Goal: Task Accomplishment & Management: Manage account settings

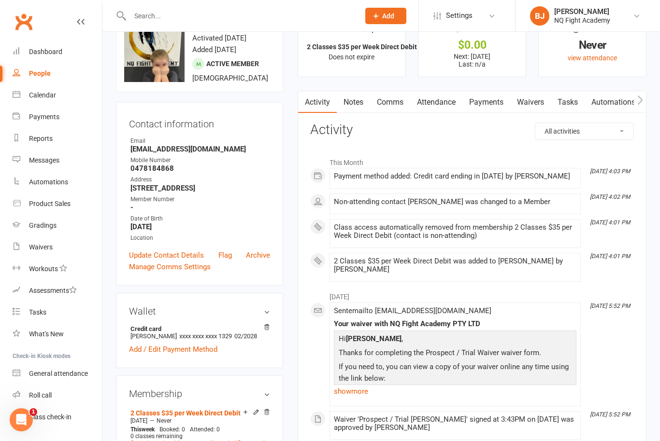
click at [181, 11] on input "text" at bounding box center [240, 16] width 226 height 14
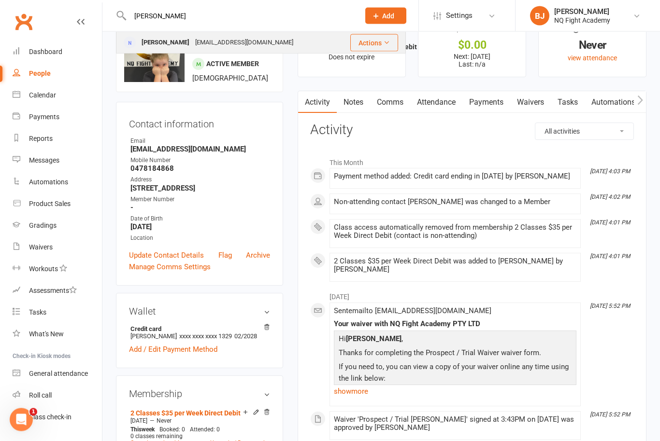
type input "[PERSON_NAME]"
click at [173, 41] on div "[PERSON_NAME]" at bounding box center [166, 43] width 54 height 14
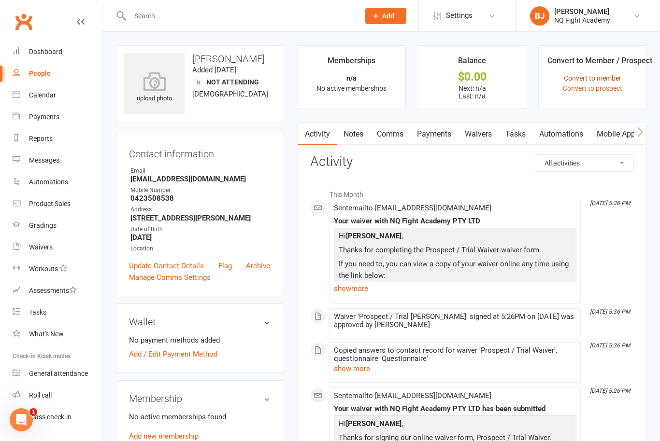
click at [616, 75] on link "Convert to member" at bounding box center [592, 78] width 57 height 8
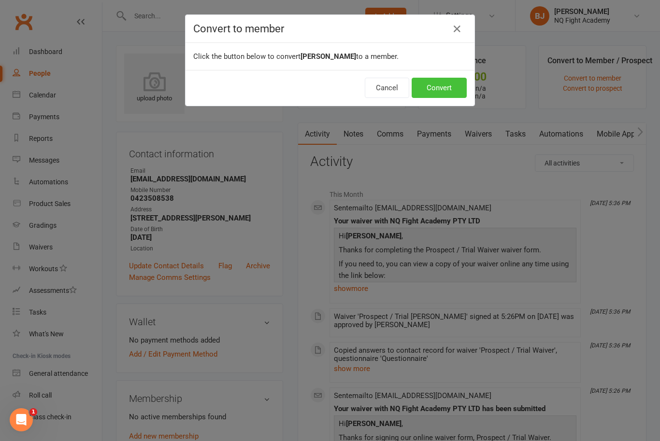
click at [445, 91] on button "Convert" at bounding box center [438, 88] width 55 height 20
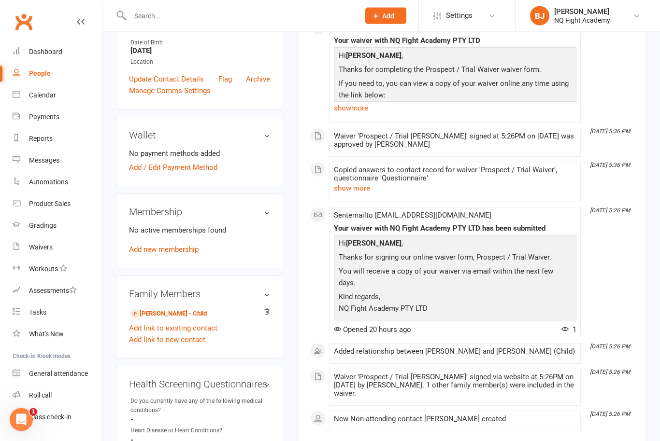
scroll to position [206, 0]
click at [171, 241] on div "No active memberships found Add new membership" at bounding box center [199, 240] width 141 height 31
click at [191, 253] on link "Add new membership" at bounding box center [164, 249] width 70 height 9
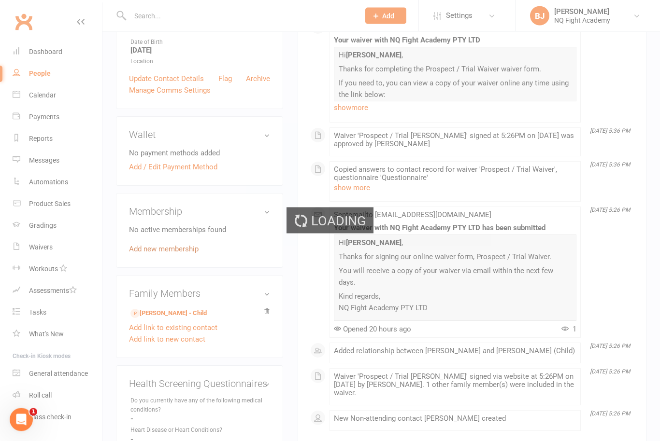
scroll to position [207, 0]
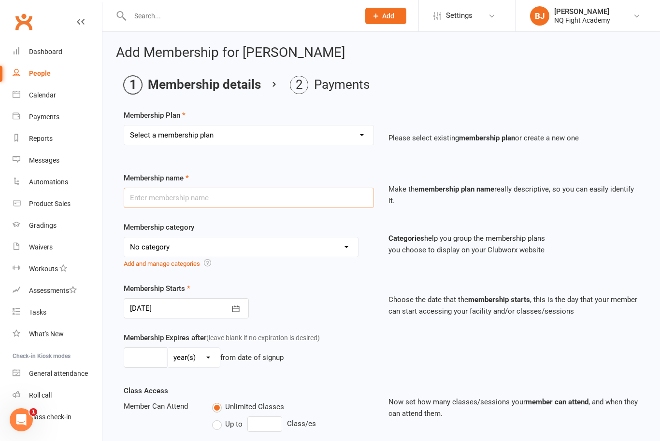
click at [353, 196] on input "text" at bounding box center [249, 198] width 250 height 20
click at [345, 142] on select "Select a membership plan Create new Membership Plan Casual $25 Tap or Cash 2 Cl…" at bounding box center [248, 135] width 249 height 19
select select "3"
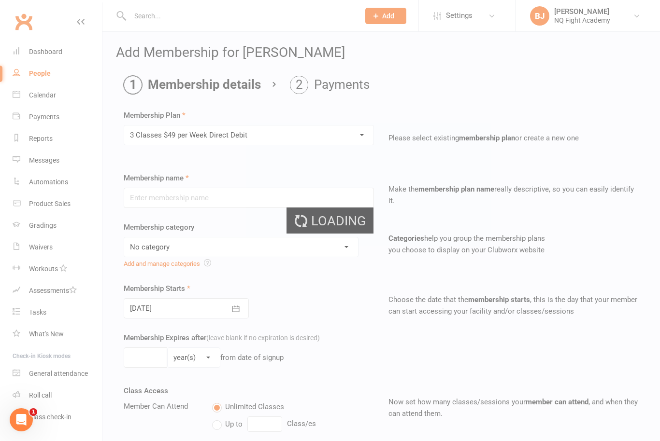
type input "3 Classes $49 per Week Direct Debit"
select select "12"
type input "0"
type input "3"
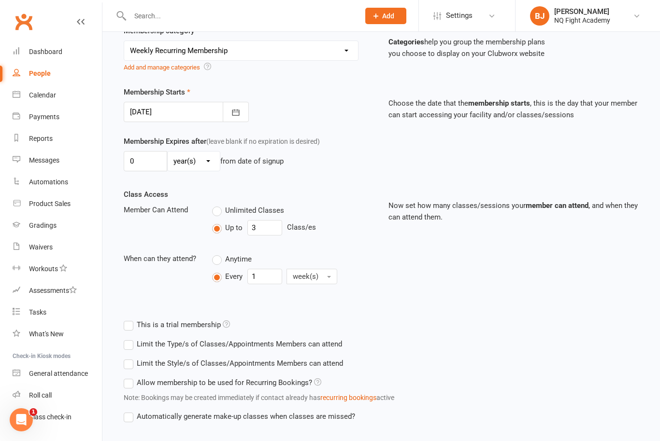
scroll to position [230, 0]
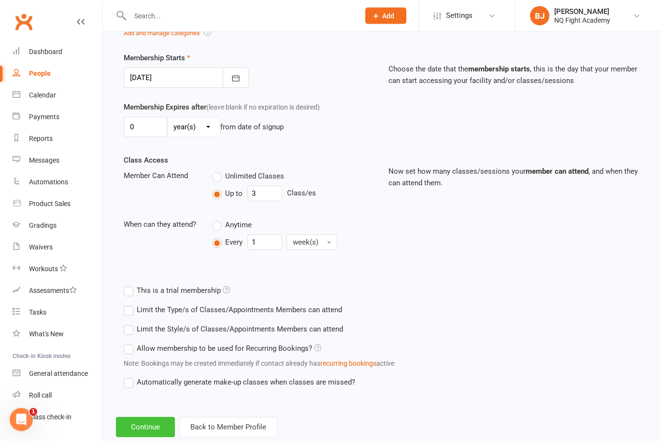
click at [148, 426] on button "Continue" at bounding box center [145, 428] width 59 height 20
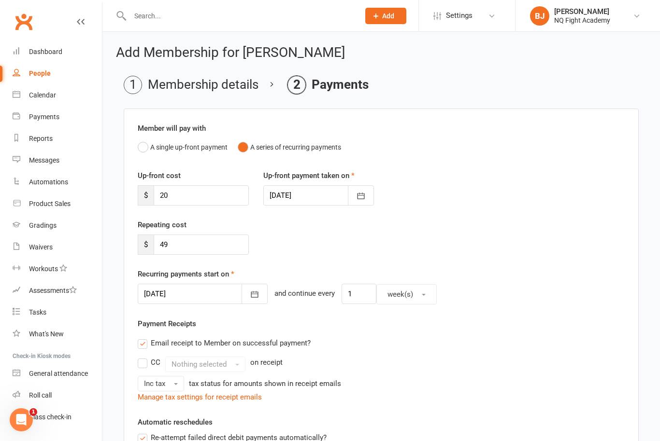
click at [306, 204] on div at bounding box center [318, 195] width 111 height 20
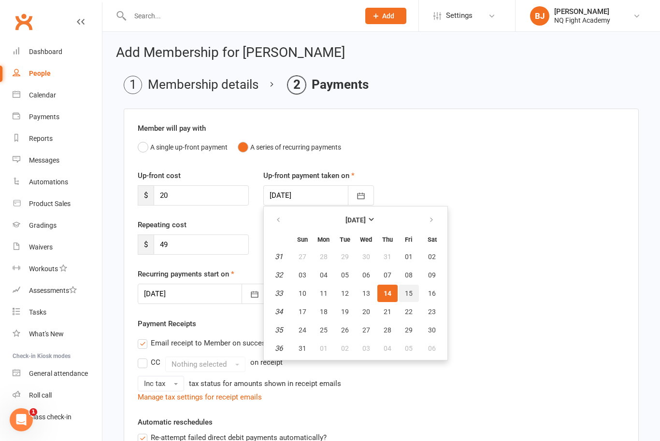
click at [408, 294] on span "15" at bounding box center [409, 294] width 8 height 8
type input "[DATE]"
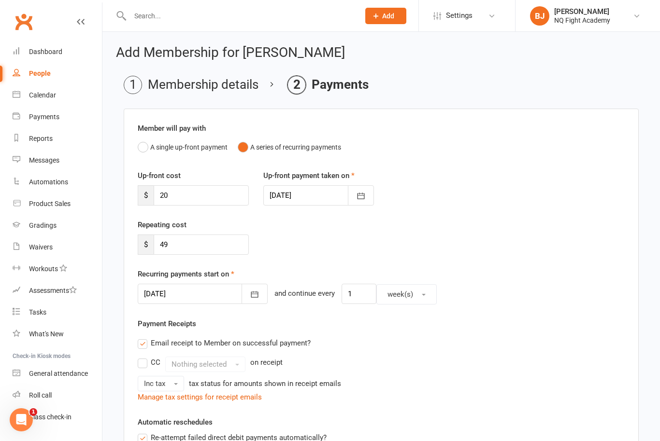
click at [195, 292] on div at bounding box center [203, 294] width 130 height 20
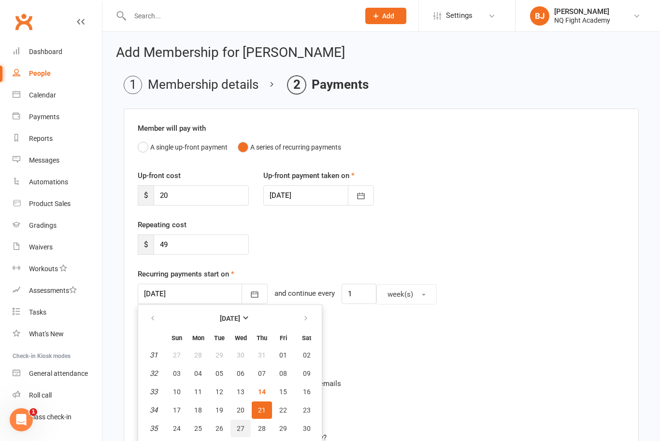
click at [248, 424] on button "27" at bounding box center [240, 428] width 20 height 17
type input "[DATE]"
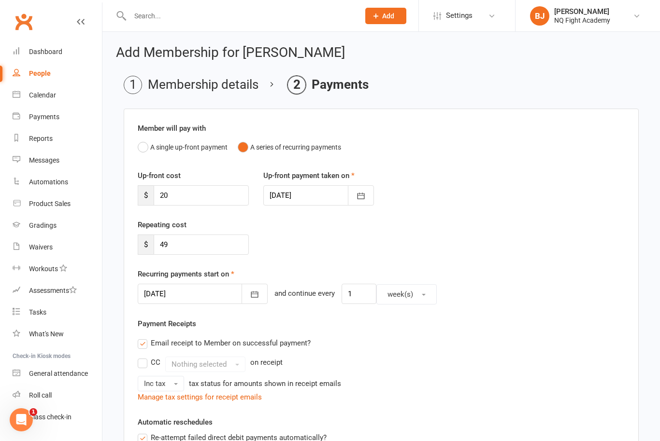
click at [291, 197] on div at bounding box center [318, 195] width 111 height 20
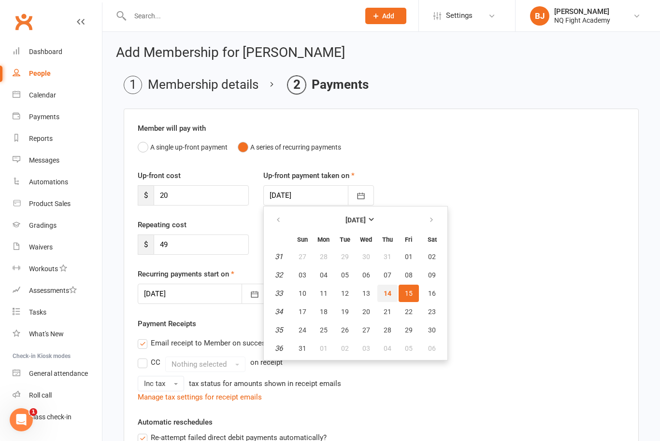
click at [389, 294] on span "14" at bounding box center [387, 294] width 8 height 8
type input "[DATE]"
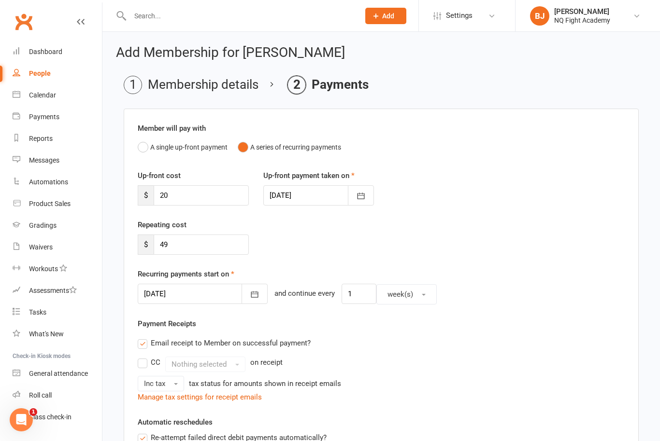
click at [170, 287] on div at bounding box center [203, 294] width 130 height 20
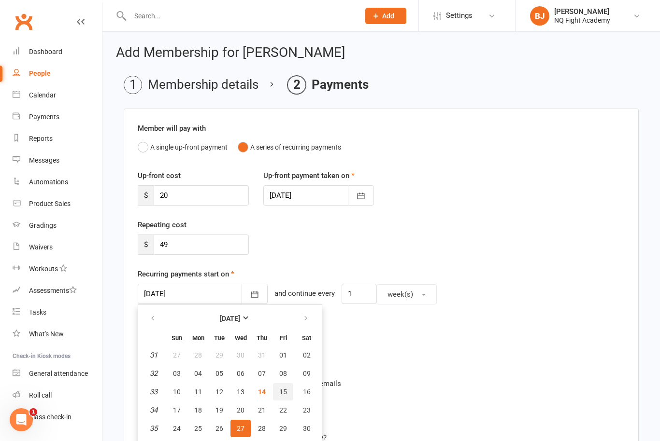
click at [284, 391] on span "15" at bounding box center [283, 392] width 8 height 8
type input "[DATE]"
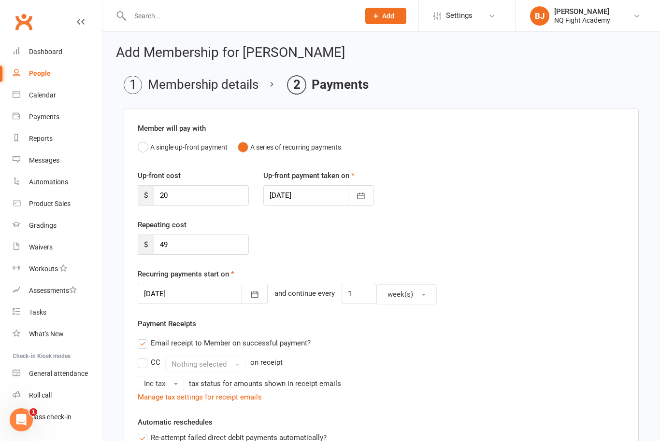
click at [298, 197] on div at bounding box center [318, 195] width 111 height 20
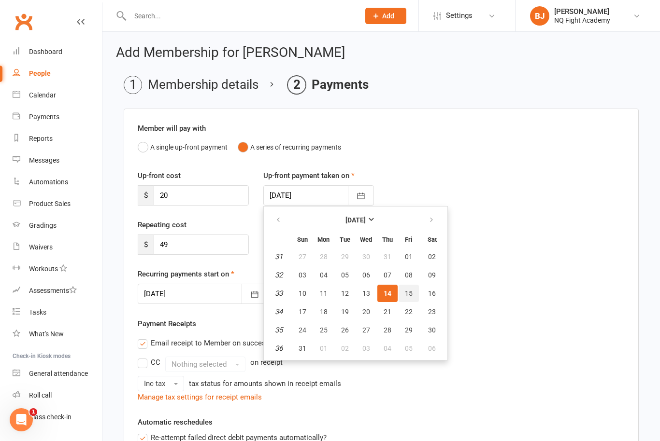
click at [405, 295] on span "15" at bounding box center [409, 294] width 8 height 8
type input "[DATE]"
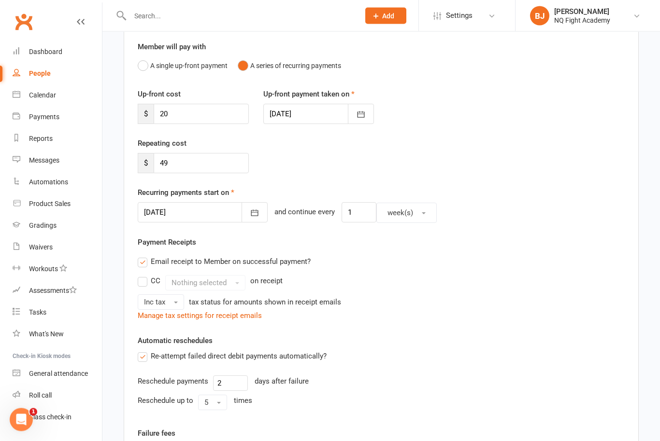
scroll to position [83, 0]
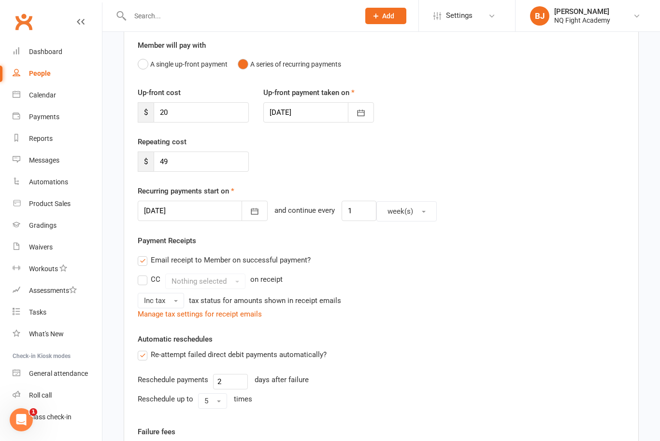
click at [170, 209] on div at bounding box center [203, 211] width 130 height 20
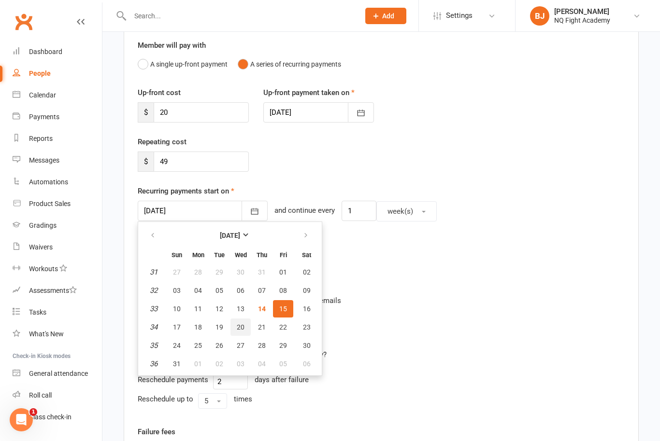
click at [246, 327] on button "20" at bounding box center [240, 327] width 20 height 17
type input "[DATE]"
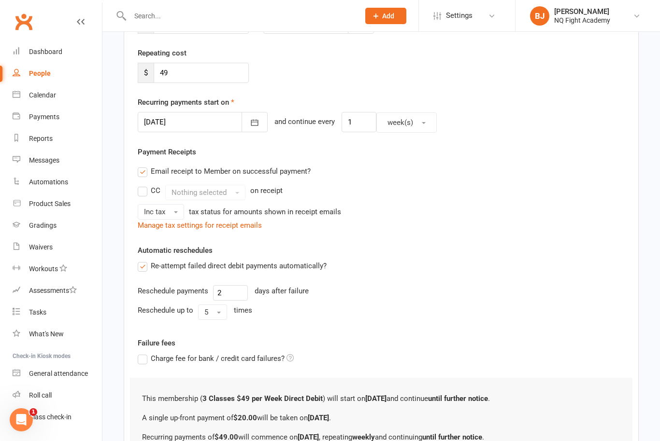
scroll to position [256, 0]
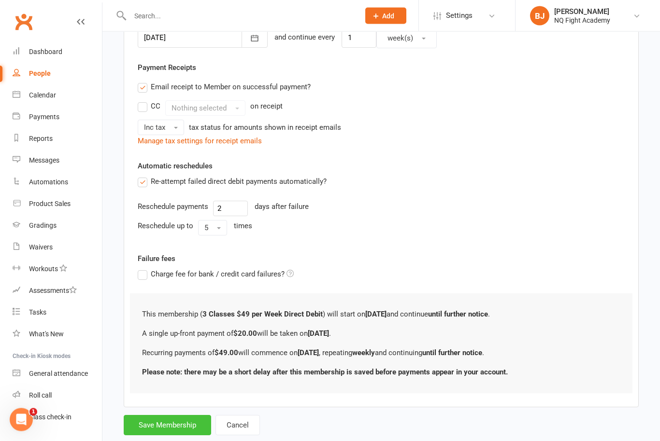
click at [171, 423] on button "Save Membership" at bounding box center [167, 426] width 87 height 20
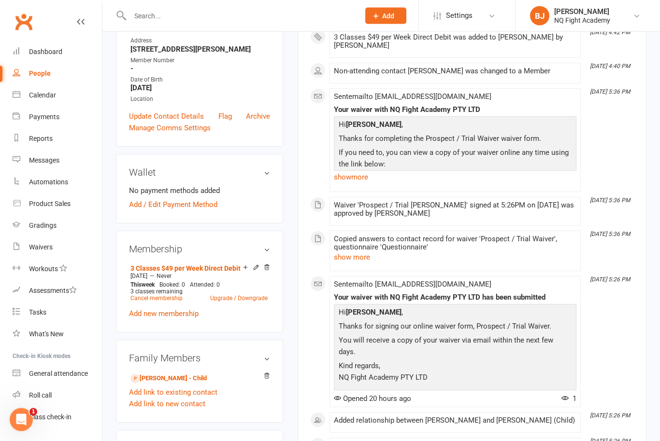
scroll to position [173, 0]
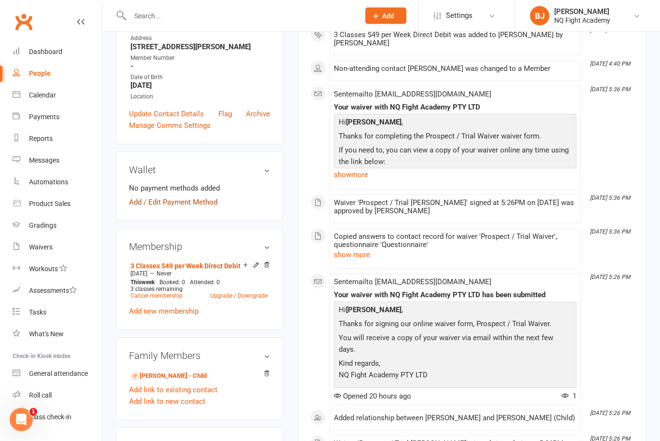
click at [194, 209] on link "Add / Edit Payment Method" at bounding box center [173, 203] width 88 height 12
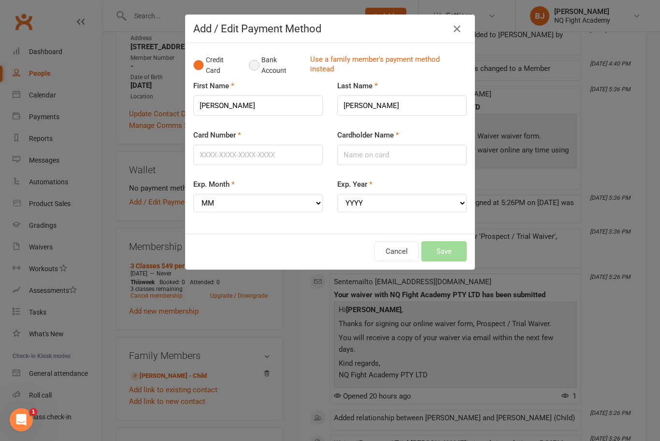
click at [259, 66] on button "Bank Account" at bounding box center [276, 65] width 54 height 29
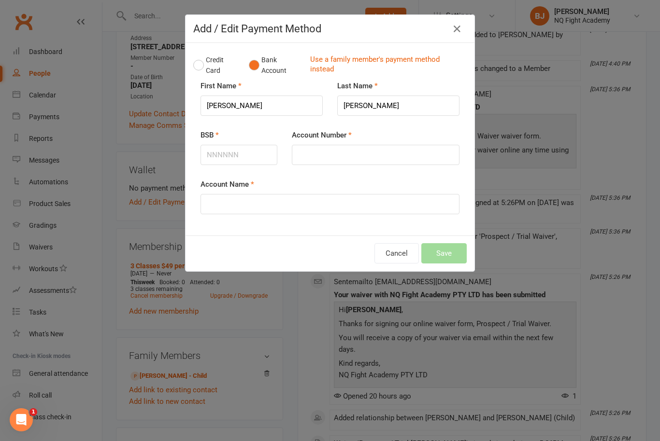
click at [478, 441] on div "Add / Edit Payment Method Credit Card Bank Account Use a family member's paymen…" at bounding box center [330, 220] width 660 height 441
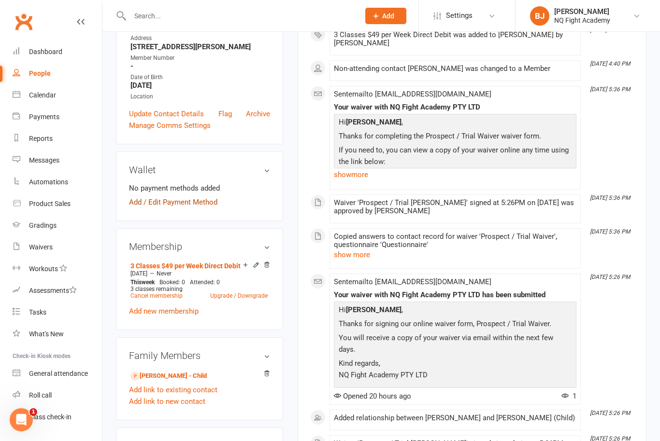
click at [208, 208] on link "Add / Edit Payment Method" at bounding box center [173, 203] width 88 height 12
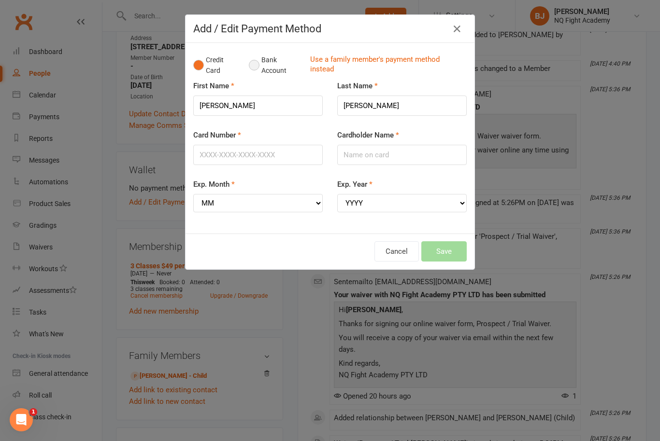
click at [253, 69] on button "Bank Account" at bounding box center [276, 65] width 54 height 29
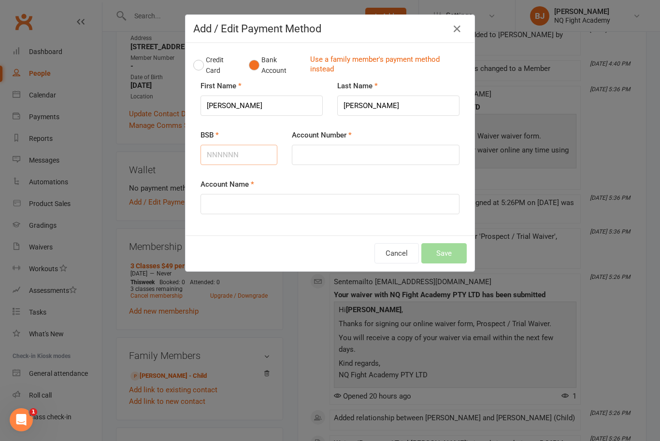
click at [248, 159] on input "BSB" at bounding box center [238, 155] width 77 height 20
type input "063149"
type input "10378688"
click at [235, 200] on input "Account Name" at bounding box center [329, 204] width 259 height 20
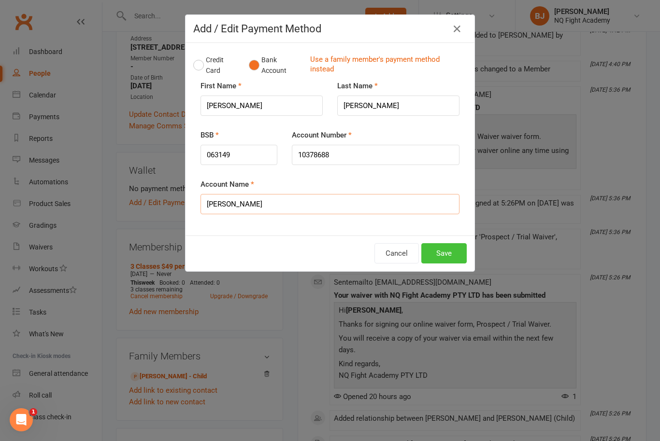
type input "[PERSON_NAME]"
click at [444, 255] on button "Save" at bounding box center [443, 253] width 45 height 20
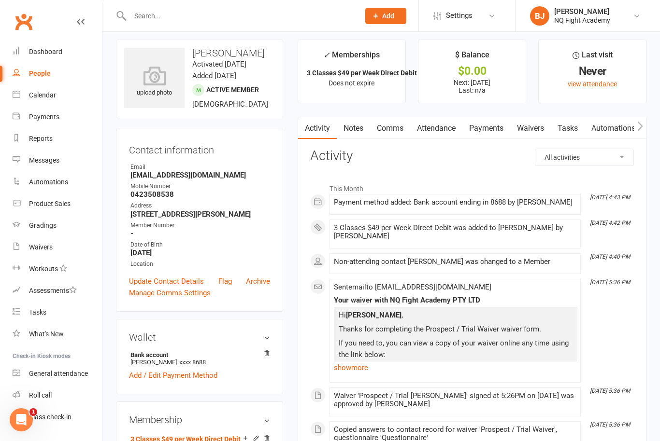
scroll to position [0, 0]
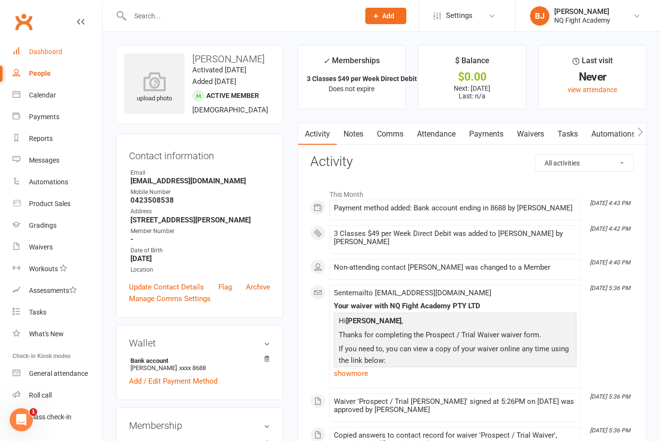
click at [49, 49] on div "Dashboard" at bounding box center [45, 52] width 33 height 8
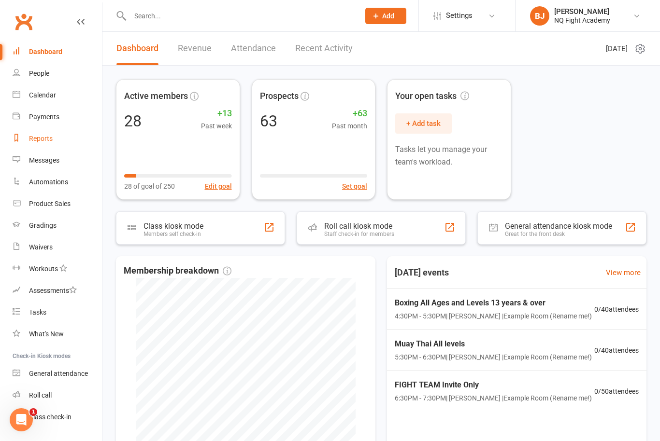
click at [52, 142] on div "Reports" at bounding box center [41, 139] width 24 height 8
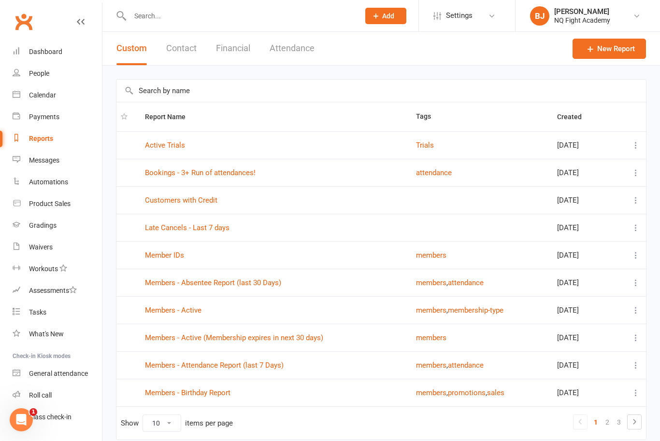
click at [244, 48] on button "Financial" at bounding box center [233, 48] width 34 height 33
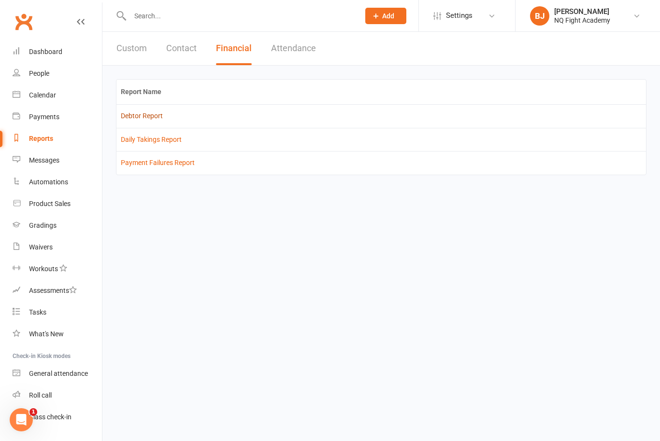
click at [141, 114] on link "Debtor Report" at bounding box center [142, 116] width 42 height 8
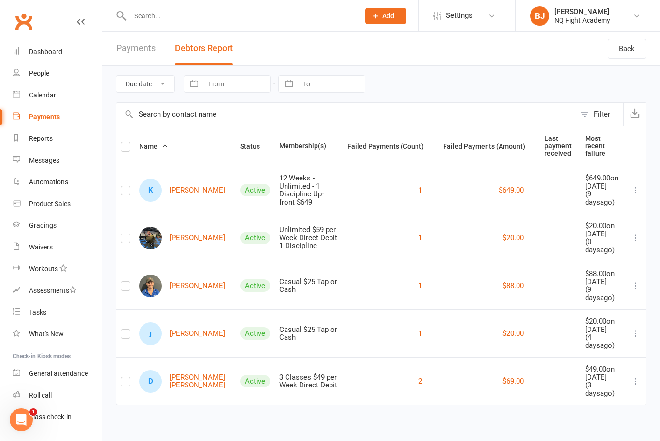
click at [147, 50] on link "Payments" at bounding box center [135, 48] width 39 height 33
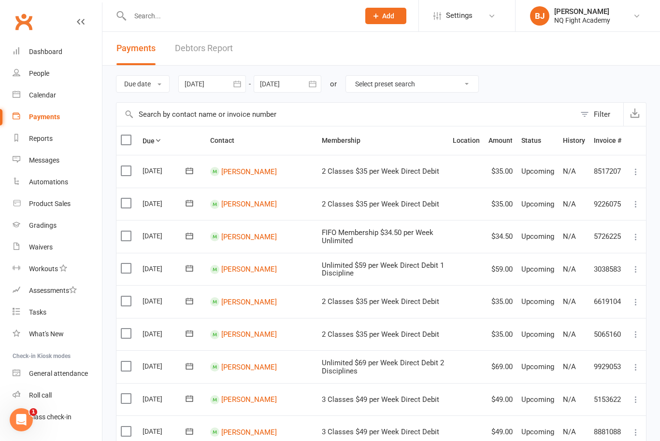
click at [53, 122] on link "Payments" at bounding box center [57, 117] width 89 height 22
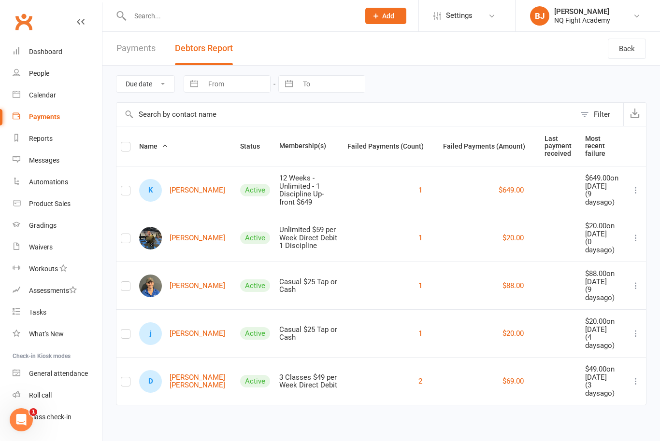
click at [140, 50] on link "Payments" at bounding box center [135, 48] width 39 height 33
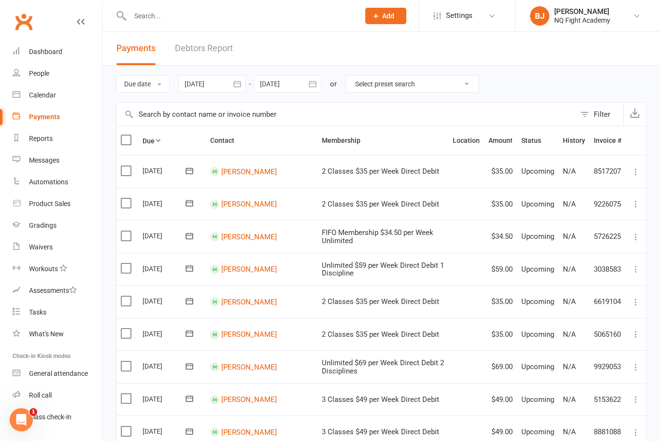
click at [212, 50] on link "Debtors Report" at bounding box center [204, 48] width 58 height 33
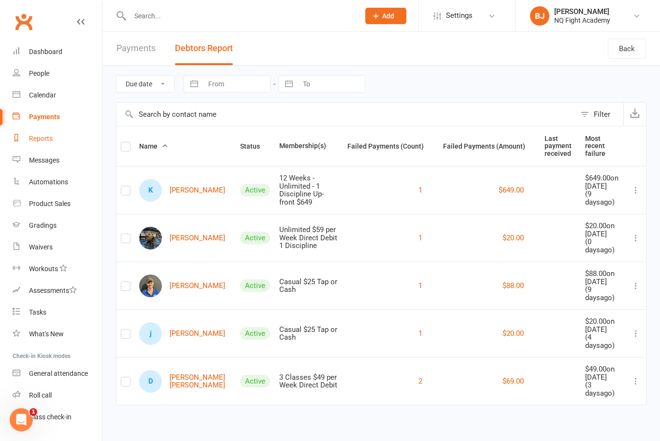
click at [40, 139] on div "Reports" at bounding box center [41, 139] width 24 height 8
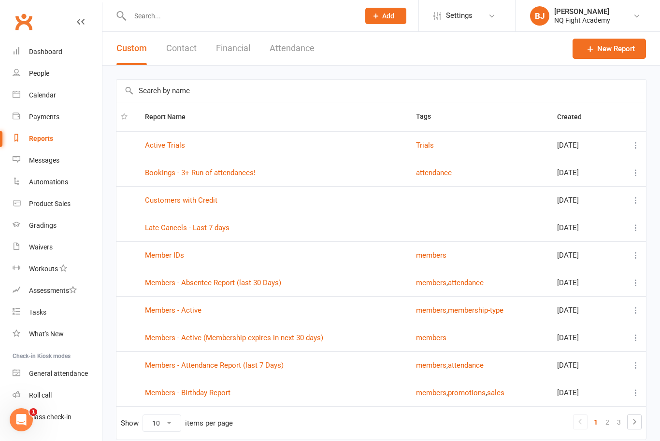
click at [241, 51] on button "Financial" at bounding box center [233, 48] width 34 height 33
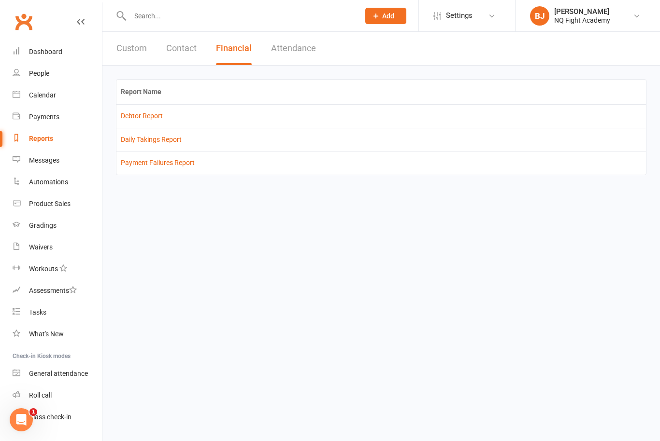
click at [158, 141] on link "Daily Takings Report" at bounding box center [151, 140] width 61 height 8
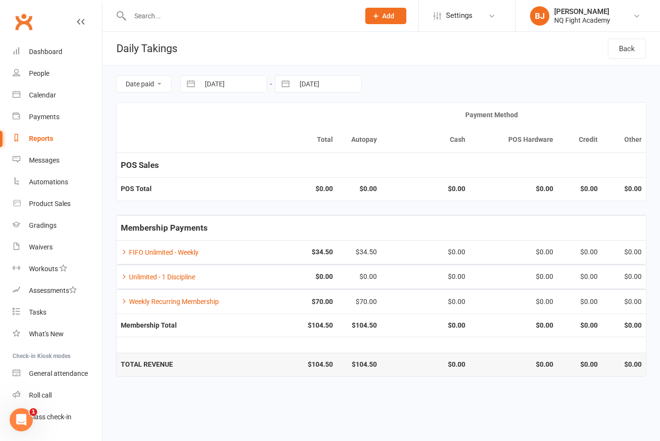
click at [228, 84] on input "[DATE]" at bounding box center [232, 84] width 67 height 16
select select "6"
select select "2025"
select select "7"
select select "2025"
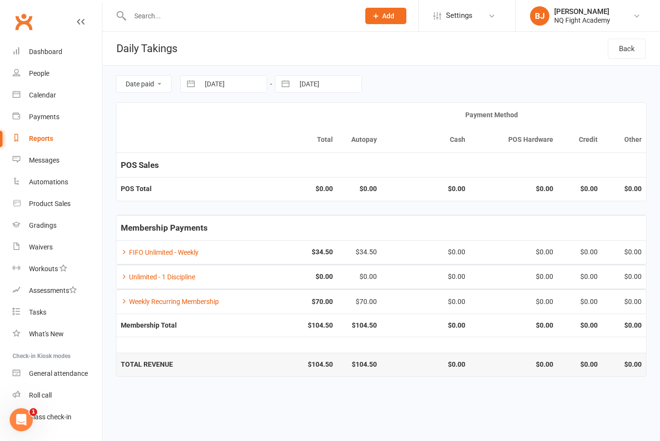
select select "8"
select select "2025"
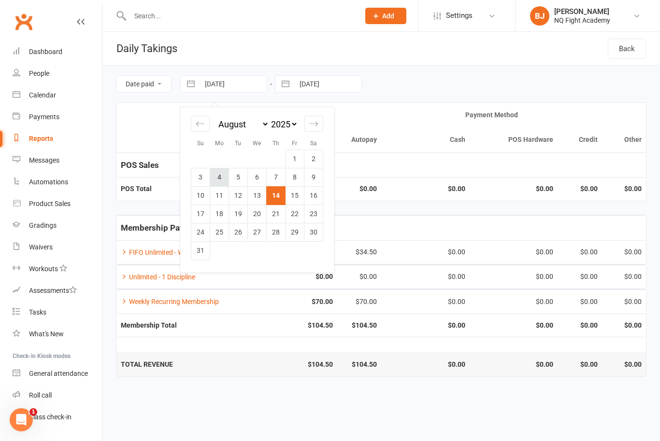
click at [219, 179] on td "4" at bounding box center [219, 177] width 19 height 18
type input "[DATE]"
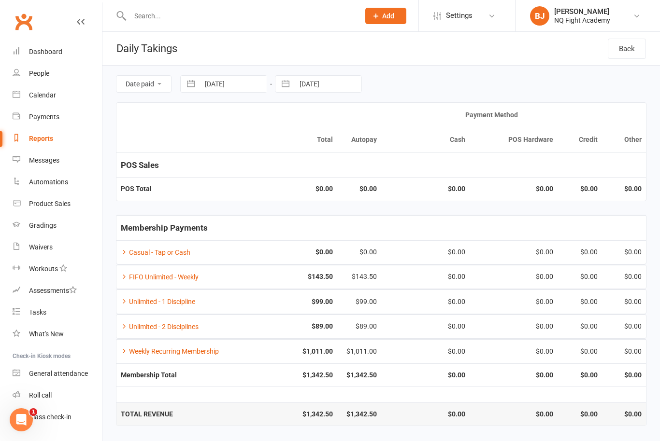
click at [328, 83] on input "[DATE]" at bounding box center [327, 84] width 67 height 16
select select "6"
select select "2025"
select select "7"
select select "2025"
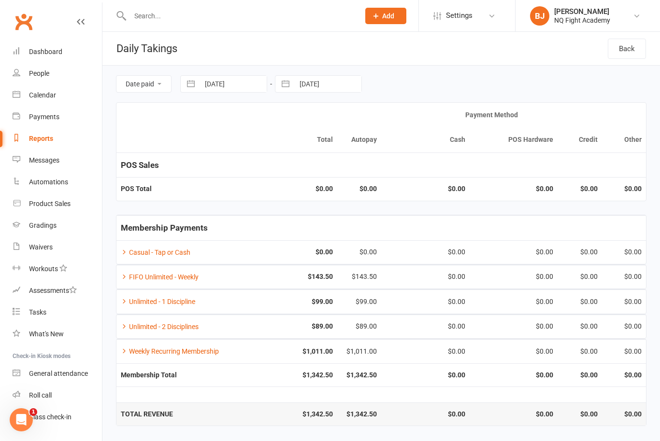
select select "8"
select select "2025"
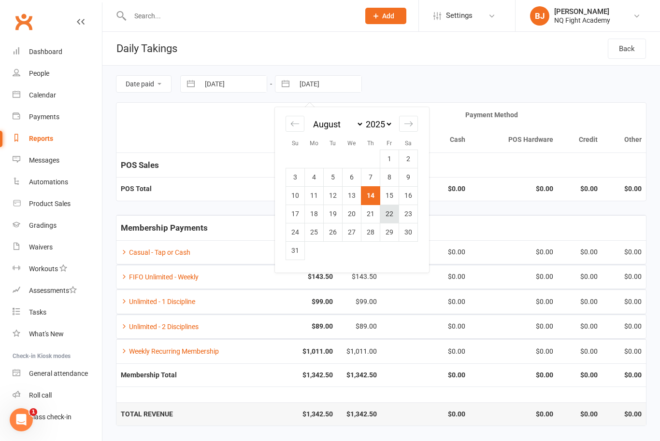
click at [388, 219] on td "22" at bounding box center [389, 214] width 19 height 18
type input "[DATE]"
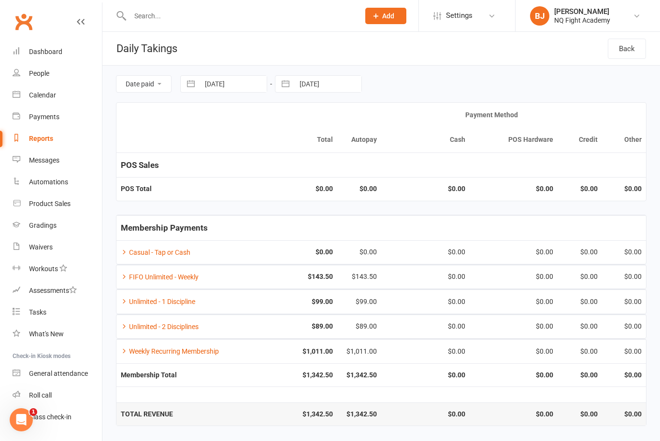
scroll to position [5, 0]
click at [46, 53] on div "Dashboard" at bounding box center [45, 52] width 33 height 8
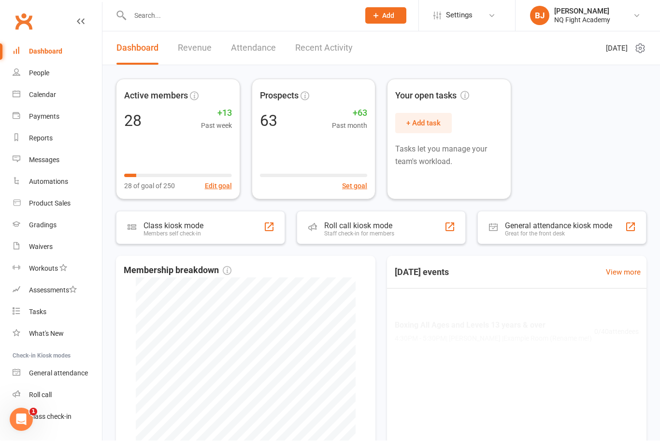
scroll to position [0, 0]
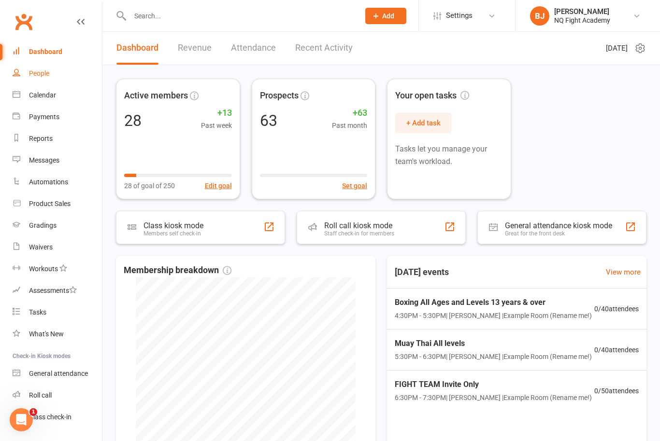
click at [42, 82] on link "People" at bounding box center [57, 74] width 89 height 22
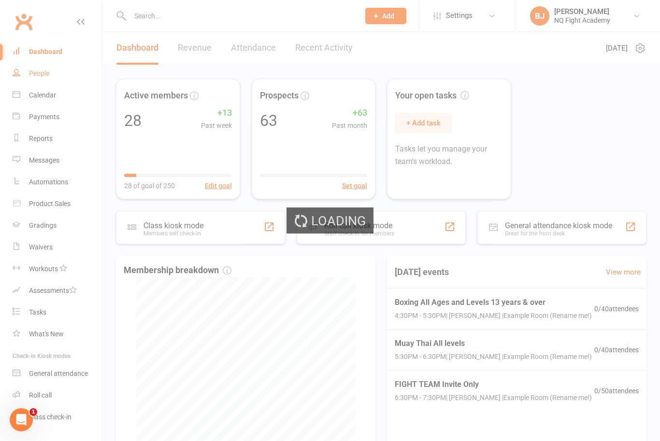
select select "100"
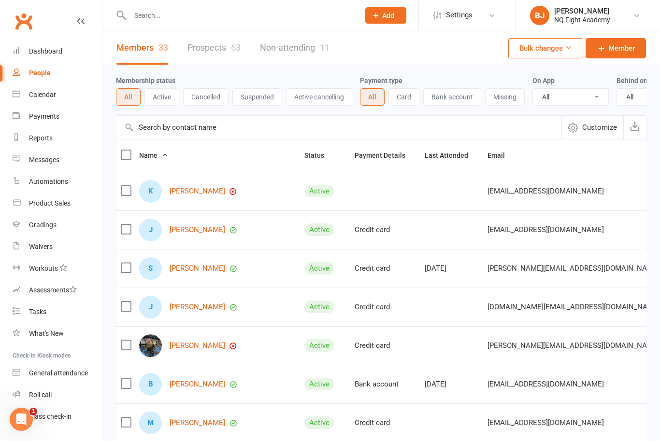
scroll to position [0, 0]
click at [43, 48] on div "Dashboard" at bounding box center [45, 52] width 33 height 8
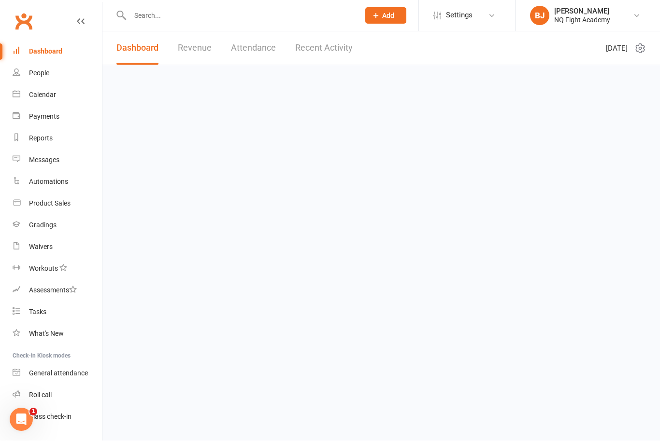
scroll to position [0, 0]
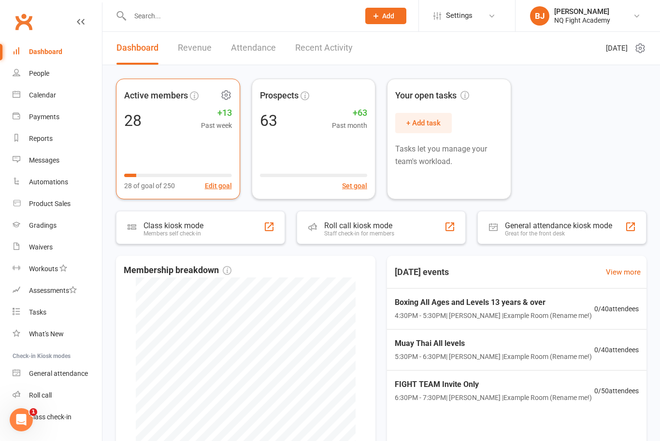
click at [154, 139] on div "Active members 28 +13 Past week 28 of goal of 250 Edit goal" at bounding box center [178, 139] width 124 height 121
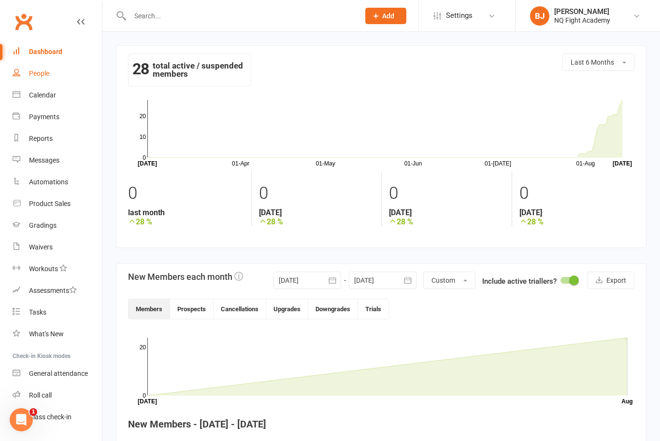
click at [42, 75] on div "People" at bounding box center [39, 74] width 20 height 8
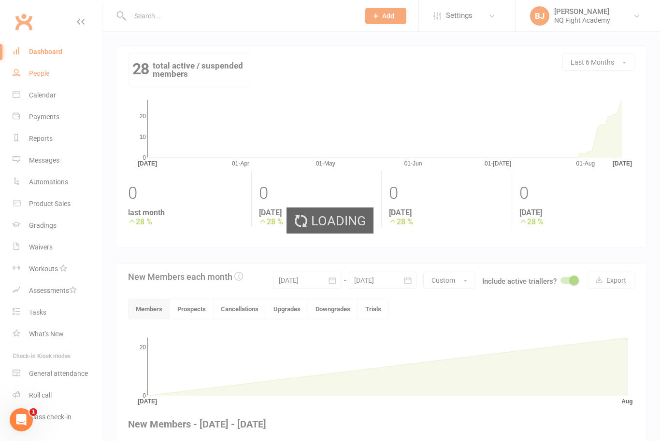
select select "100"
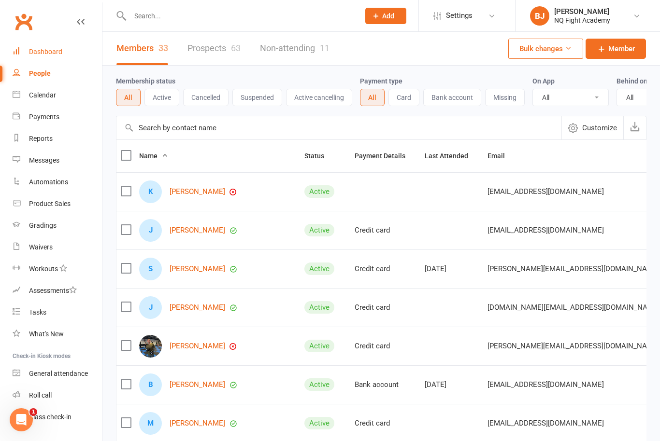
click at [44, 54] on div "Dashboard" at bounding box center [45, 52] width 33 height 8
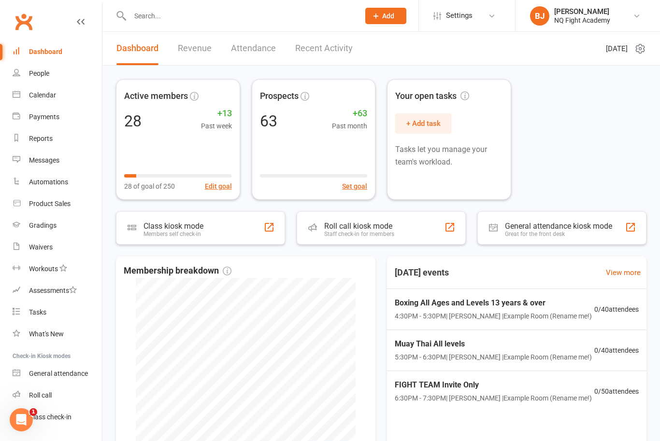
click at [149, 16] on input "text" at bounding box center [240, 16] width 226 height 14
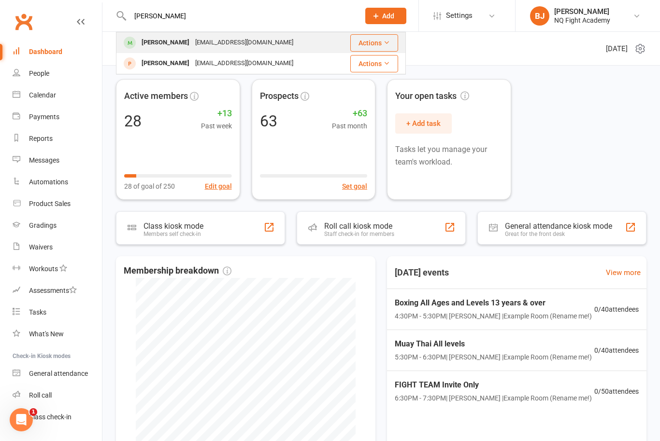
type input "[PERSON_NAME]"
click at [167, 47] on div "[PERSON_NAME]" at bounding box center [166, 43] width 54 height 14
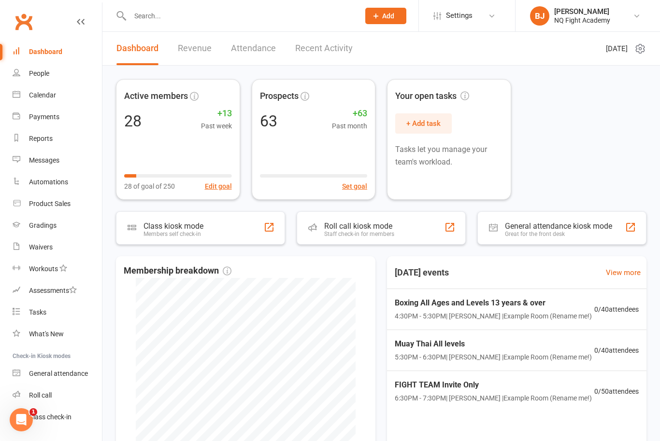
click at [156, 22] on input "text" at bounding box center [240, 16] width 226 height 14
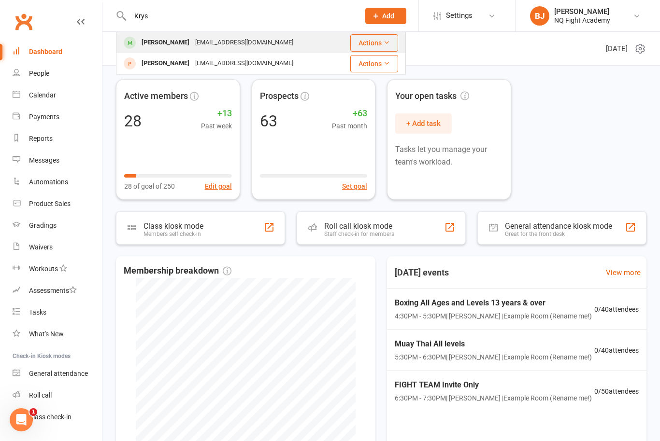
type input "Krys"
click at [176, 47] on div "[PERSON_NAME]" at bounding box center [166, 43] width 54 height 14
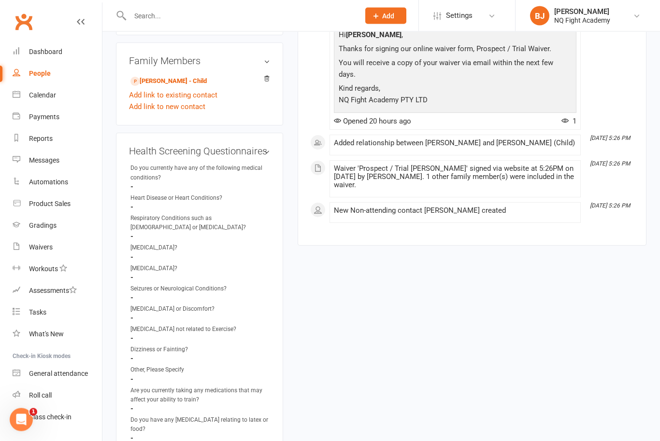
scroll to position [474, 0]
click at [161, 86] on link "[PERSON_NAME] - Child" at bounding box center [168, 81] width 76 height 10
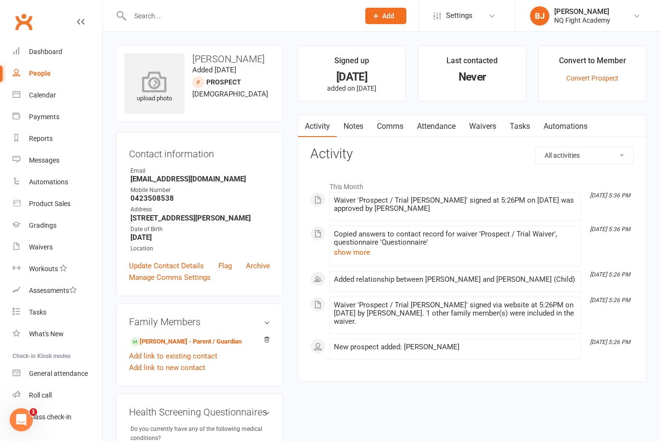
click at [161, 85] on icon at bounding box center [154, 81] width 67 height 21
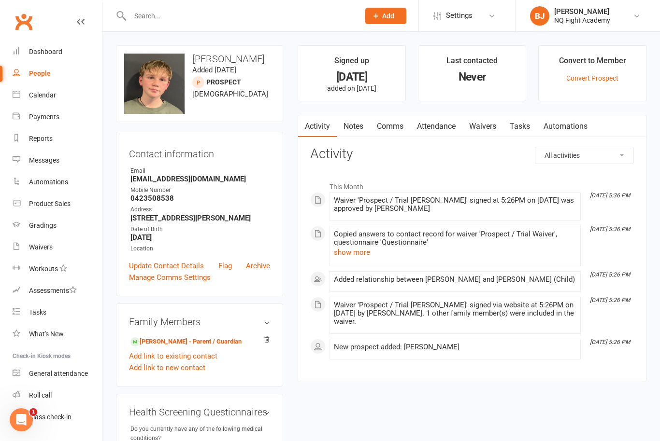
click at [292, 191] on main "Signed up [DATE] added on [DATE] Last contacted Never Convert to Member Convert…" at bounding box center [471, 218] width 363 height 347
click at [585, 59] on div "Convert to Member" at bounding box center [592, 63] width 67 height 17
click at [606, 61] on div "Convert to Member" at bounding box center [592, 63] width 67 height 17
click at [607, 61] on div "Convert to Member" at bounding box center [592, 63] width 67 height 17
click at [600, 65] on div "Convert to Member" at bounding box center [592, 63] width 67 height 17
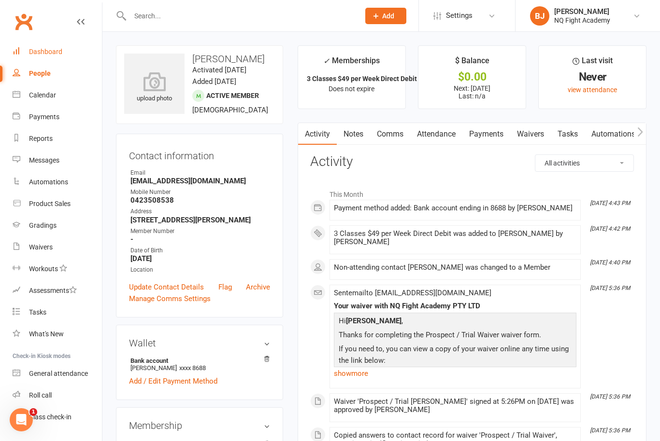
click at [53, 54] on div "Dashboard" at bounding box center [45, 52] width 33 height 8
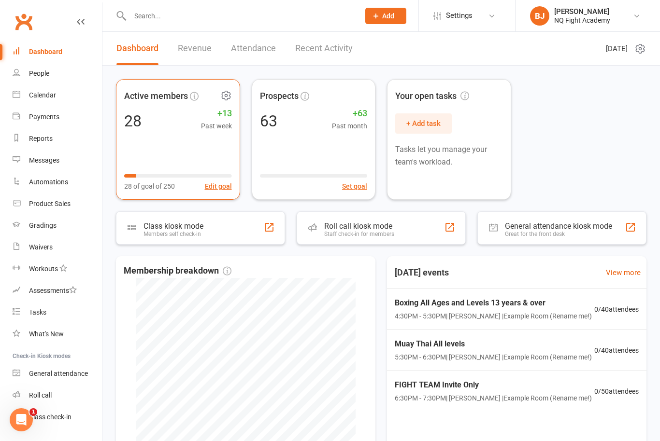
click at [219, 150] on div "Active members 28 +13 Past week 28 of goal of 250 Edit goal" at bounding box center [178, 139] width 124 height 121
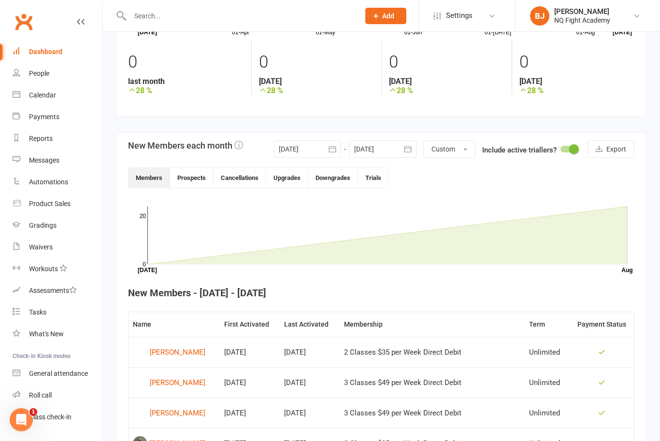
scroll to position [141, 0]
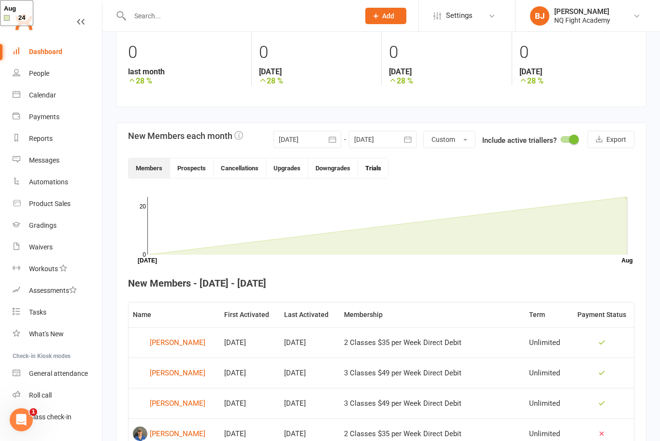
click at [377, 169] on button "Trials" at bounding box center [373, 168] width 30 height 20
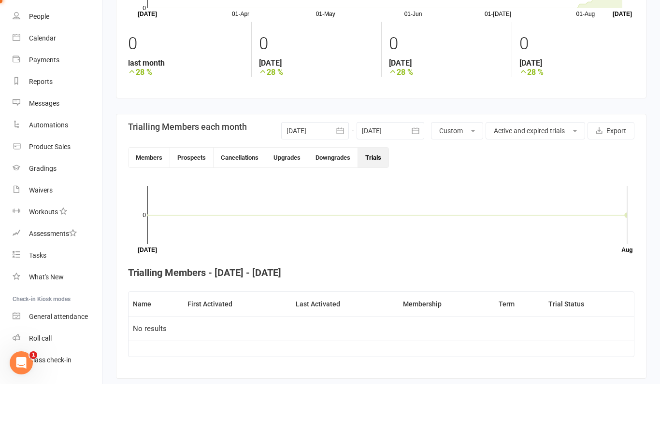
scroll to position [93, 0]
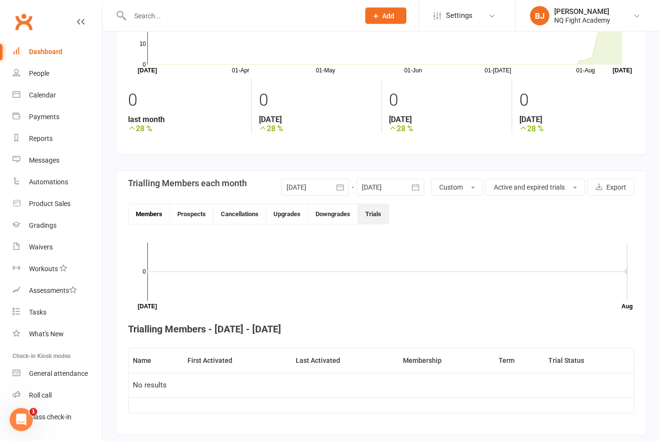
click at [154, 215] on button "Members" at bounding box center [149, 215] width 42 height 20
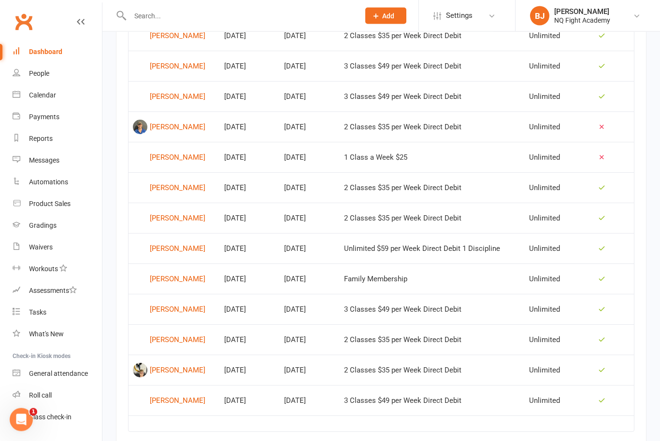
scroll to position [467, 0]
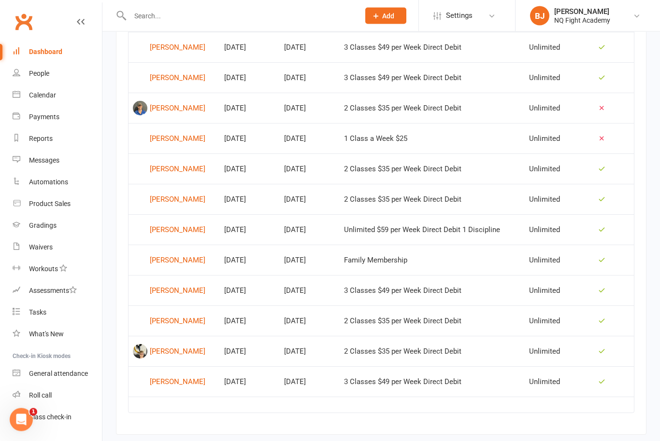
click at [473, 252] on td "Family Membership" at bounding box center [432, 260] width 185 height 30
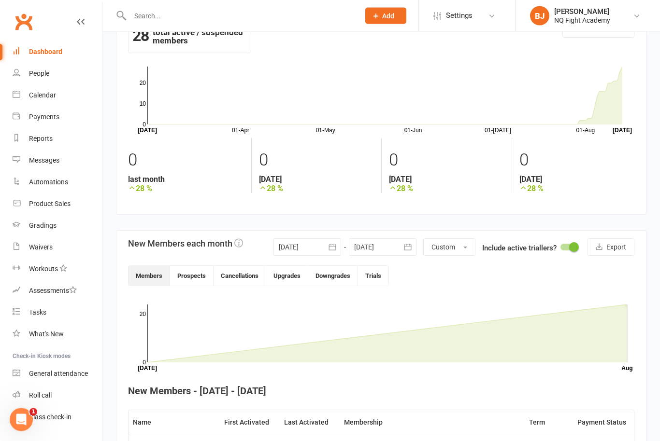
scroll to position [0, 0]
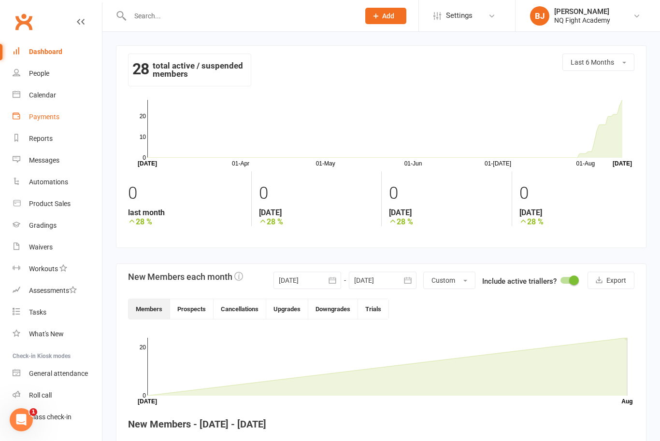
click at [45, 111] on link "Payments" at bounding box center [57, 117] width 89 height 22
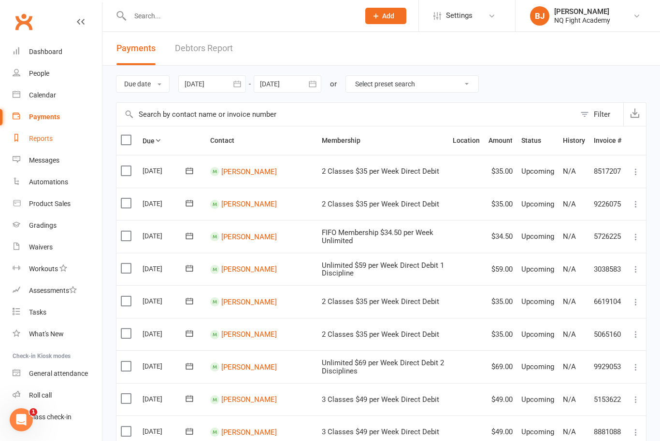
click at [47, 148] on link "Reports" at bounding box center [57, 139] width 89 height 22
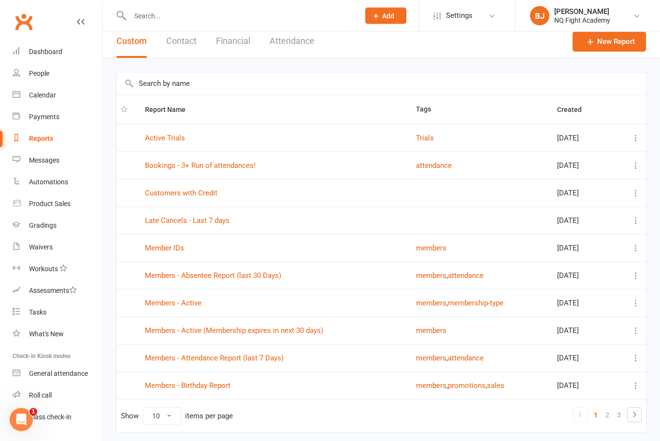
scroll to position [16, 0]
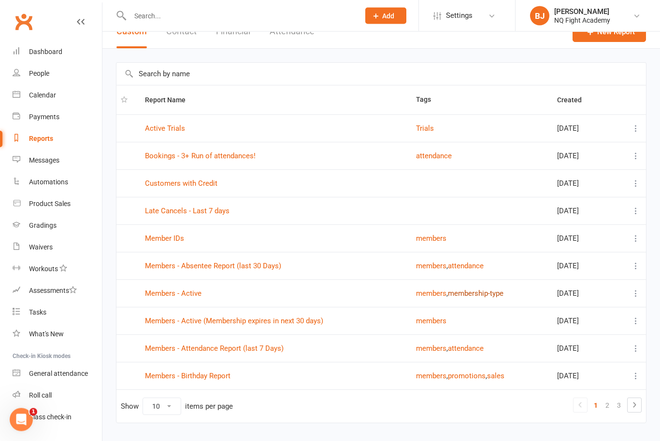
click at [469, 294] on button "membership-type" at bounding box center [476, 294] width 56 height 12
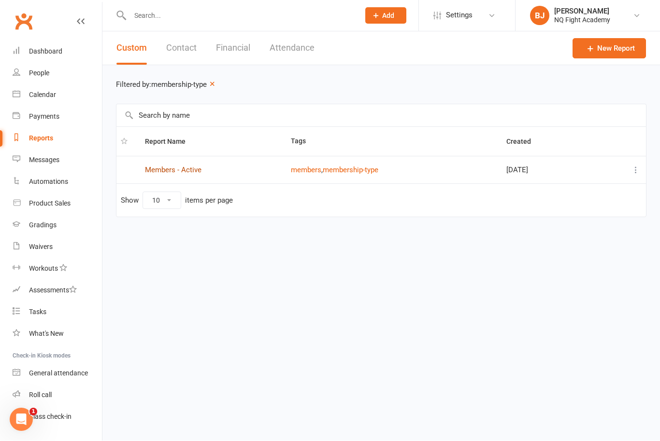
click at [178, 170] on link "Members - Active" at bounding box center [173, 170] width 57 height 9
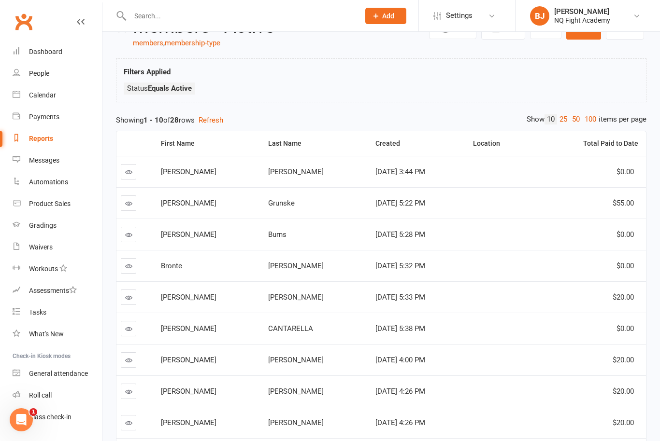
scroll to position [117, 0]
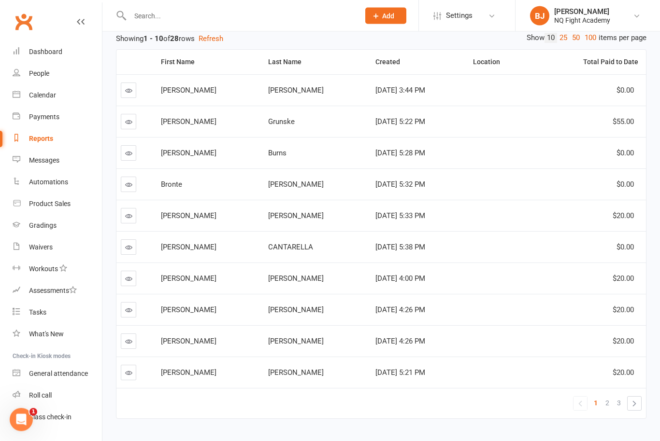
click at [624, 119] on span "$55.00" at bounding box center [622, 122] width 21 height 9
click at [173, 126] on td "[PERSON_NAME]" at bounding box center [209, 121] width 107 height 31
click at [127, 125] on icon at bounding box center [128, 122] width 7 height 7
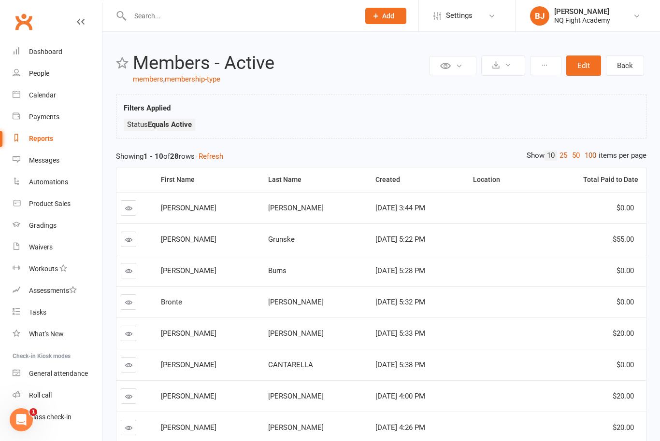
click at [582, 154] on link "100" at bounding box center [590, 156] width 16 height 10
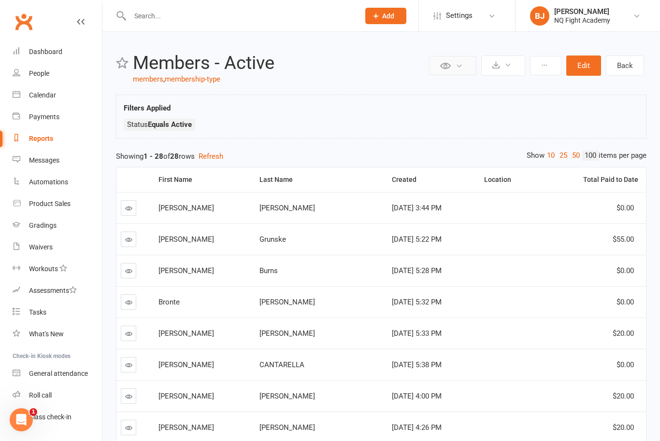
click at [452, 69] on button at bounding box center [452, 65] width 47 height 19
click at [49, 113] on div "Payments" at bounding box center [44, 117] width 30 height 8
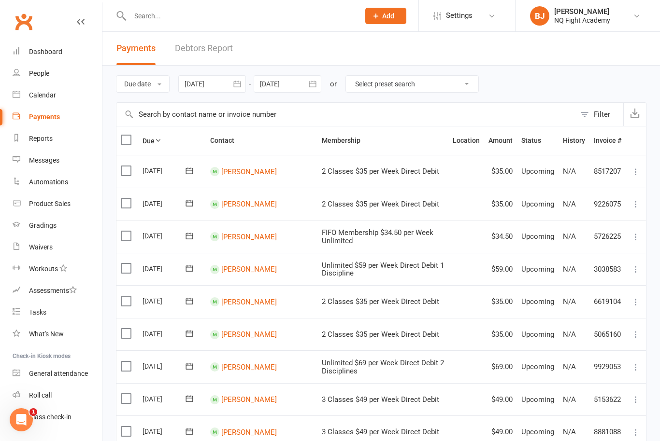
click at [201, 86] on div at bounding box center [212, 83] width 68 height 17
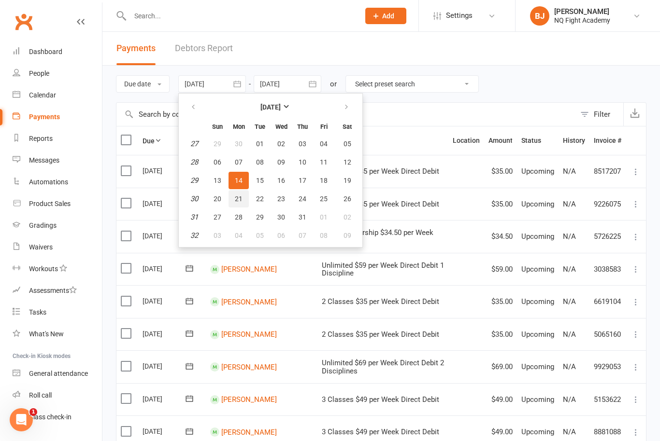
click at [241, 200] on span "21" at bounding box center [239, 199] width 8 height 8
type input "[DATE]"
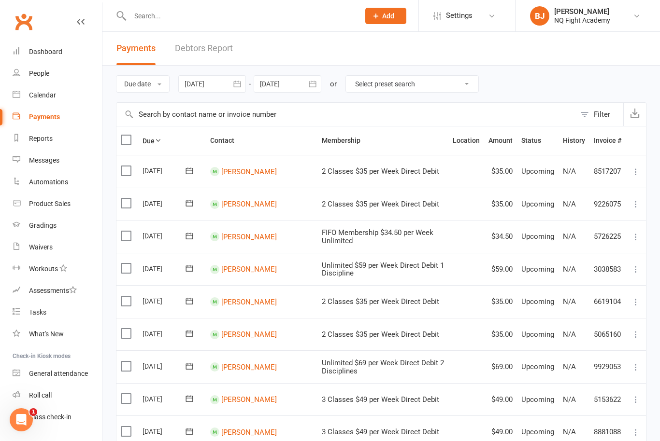
click at [289, 84] on div at bounding box center [288, 83] width 68 height 17
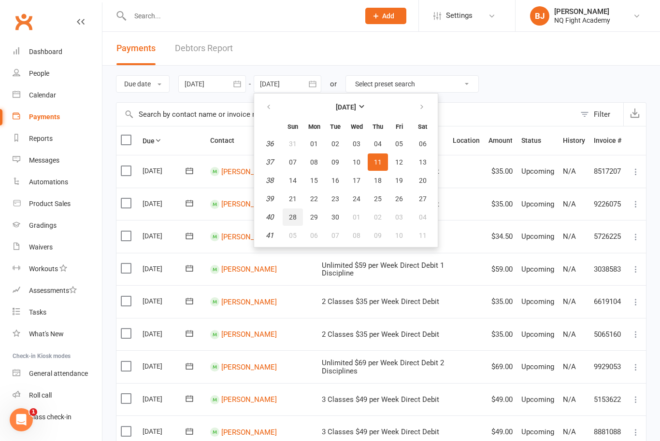
click at [297, 220] on span "28" at bounding box center [293, 217] width 8 height 8
type input "[DATE]"
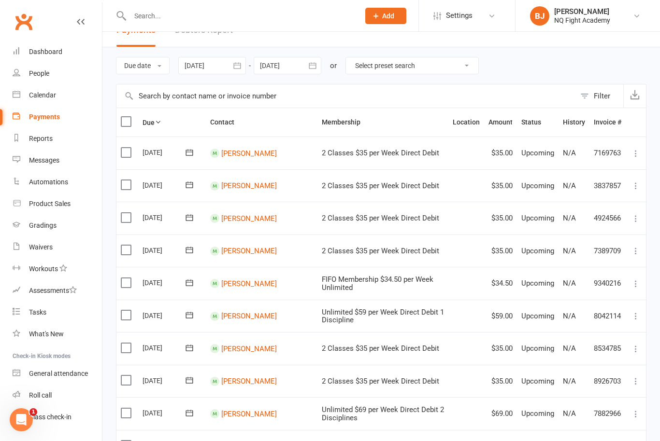
scroll to position [17, 0]
click at [470, 73] on select "Select preset search All failures All skipped payments All pending payments Suc…" at bounding box center [412, 67] width 132 height 16
select select "6"
type input "[DATE]"
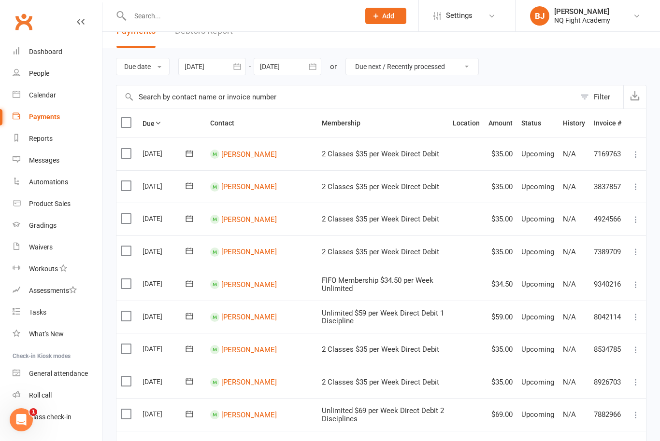
type input "[DATE]"
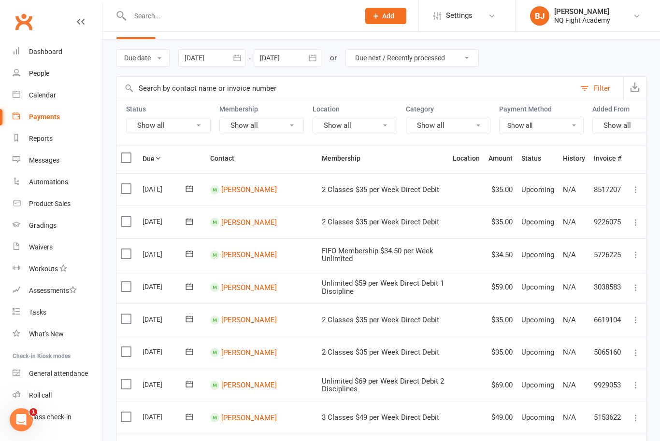
scroll to position [25, 0]
click at [475, 62] on select "All failures All skipped payments All pending payments Successful payments (las…" at bounding box center [412, 59] width 132 height 16
select select "2"
type input "[DATE]"
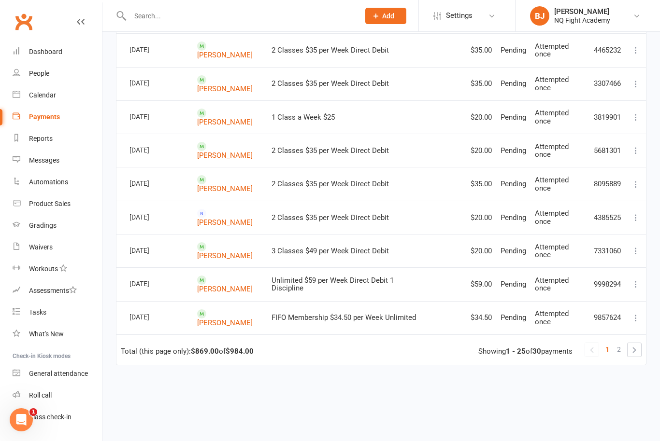
scroll to position [713, 0]
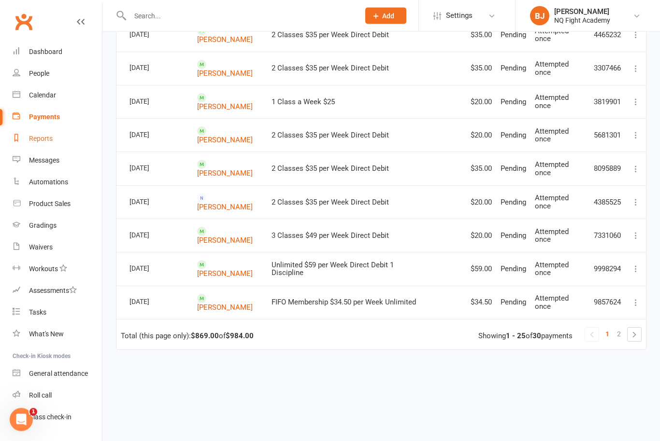
click at [46, 140] on div "Reports" at bounding box center [41, 139] width 24 height 8
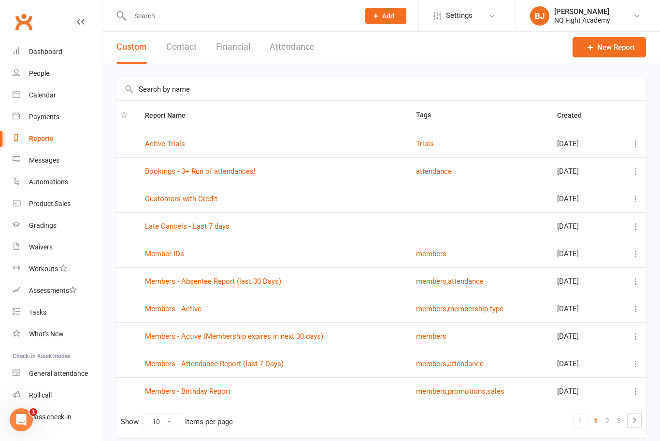
scroll to position [16, 0]
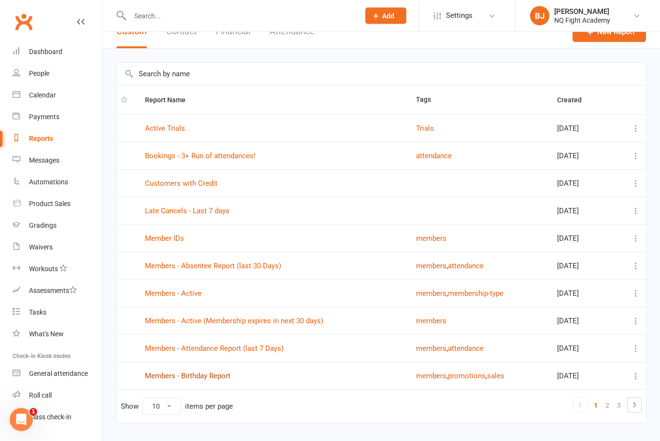
click at [172, 379] on link "Members - Birthday Report" at bounding box center [187, 376] width 85 height 9
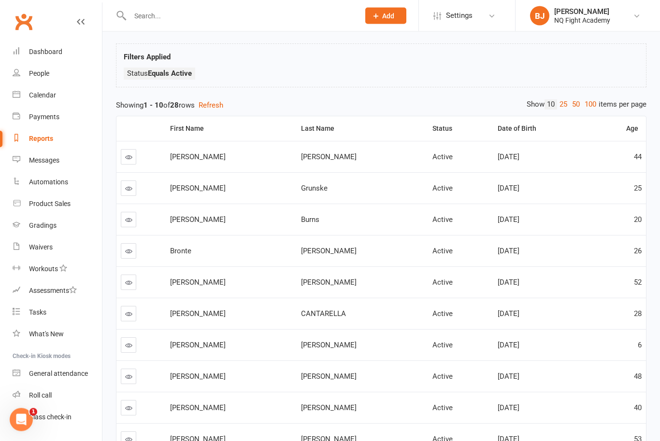
scroll to position [51, 0]
click at [571, 106] on link "50" at bounding box center [575, 104] width 13 height 10
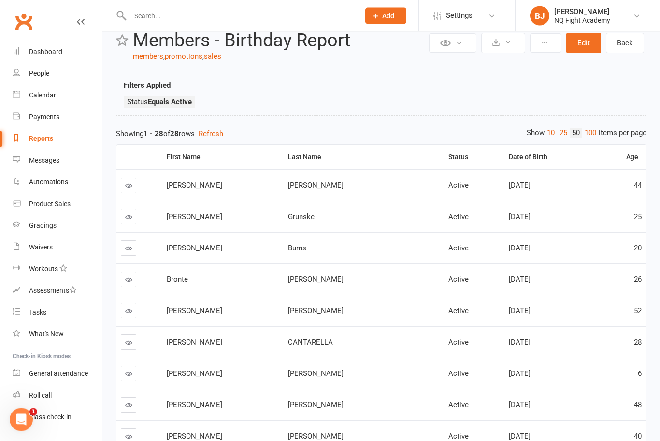
scroll to position [0, 0]
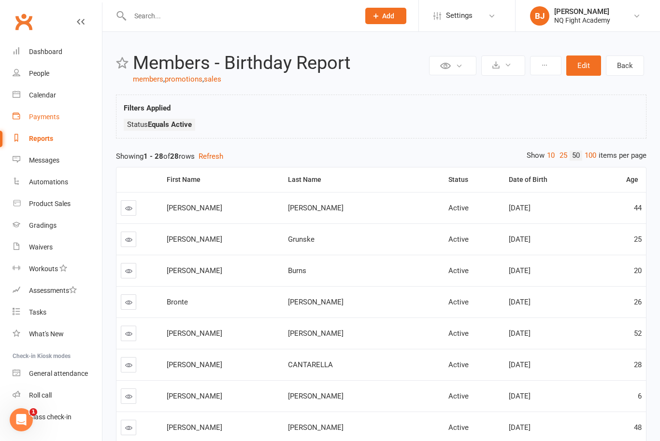
click at [44, 122] on link "Payments" at bounding box center [57, 117] width 89 height 22
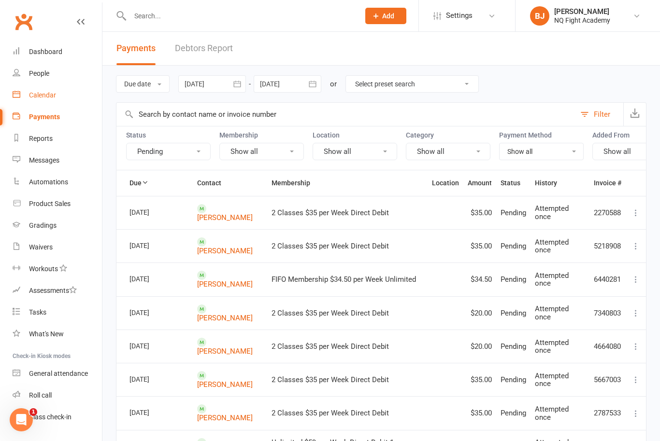
click at [47, 96] on div "Calendar" at bounding box center [42, 95] width 27 height 8
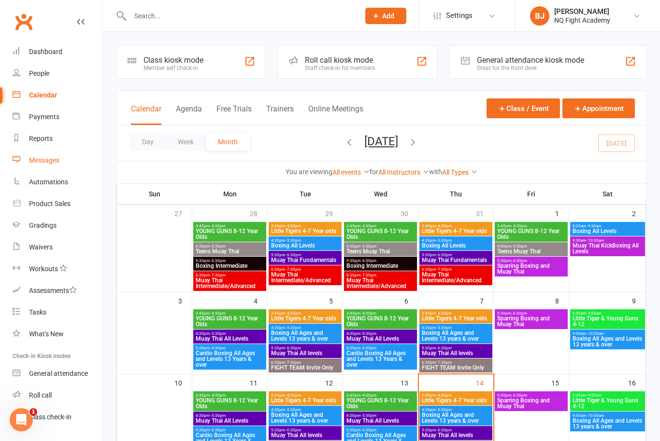
click at [54, 167] on link "Messages" at bounding box center [57, 161] width 89 height 22
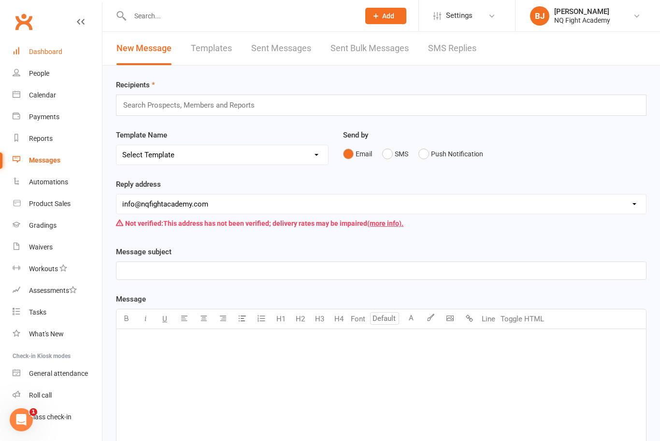
click at [47, 54] on div "Dashboard" at bounding box center [45, 52] width 33 height 8
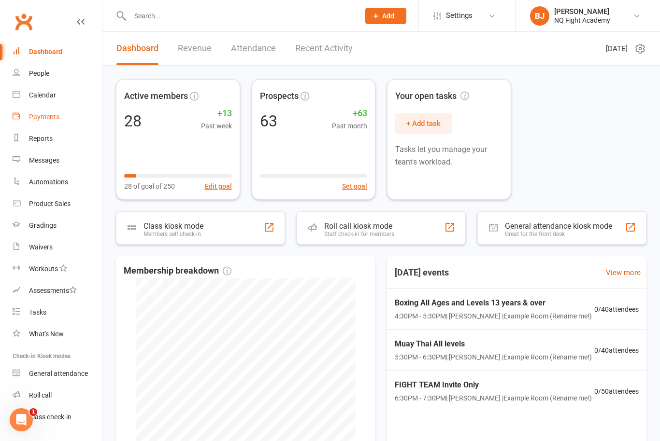
click at [50, 116] on div "Payments" at bounding box center [44, 117] width 30 height 8
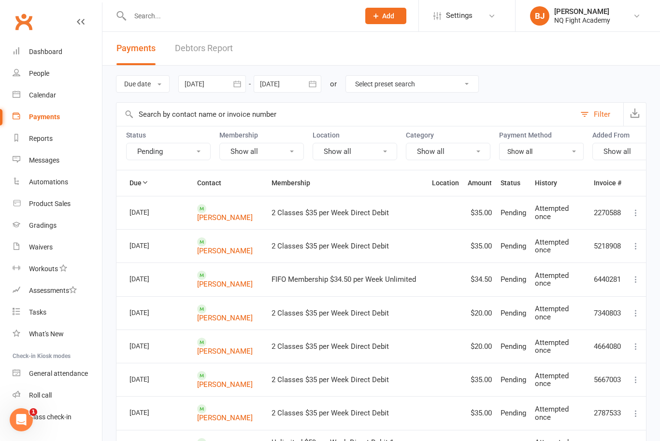
click at [469, 86] on select "Select preset search All failures All skipped payments All pending payments Suc…" at bounding box center [412, 84] width 132 height 16
select select "3"
type input "[DATE]"
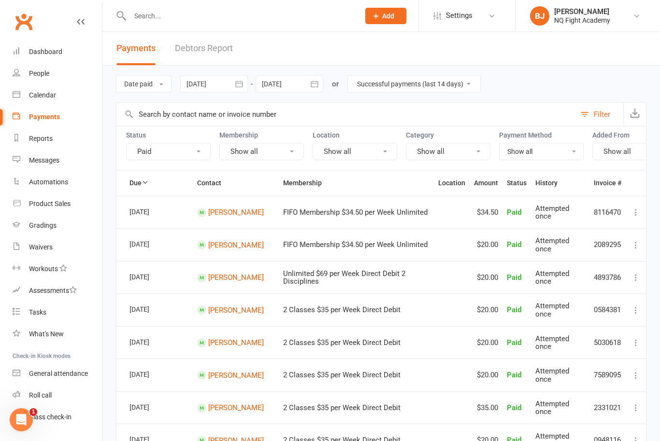
click at [478, 85] on select "All failures All skipped payments All pending payments Successful payments (las…" at bounding box center [414, 84] width 132 height 16
select select "2"
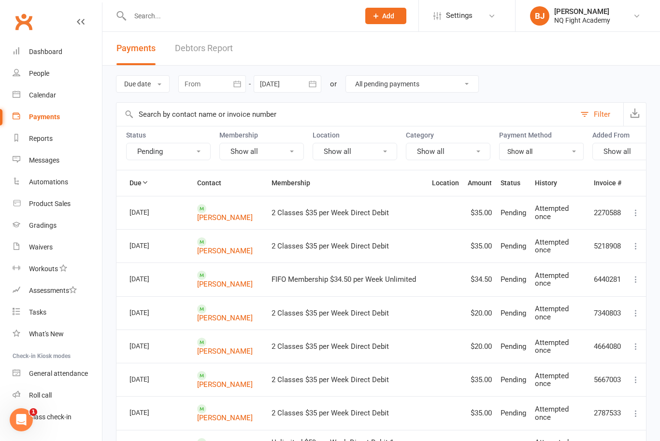
click at [472, 87] on select "All failures All skipped payments All pending payments Successful payments (las…" at bounding box center [412, 84] width 132 height 16
select select "4"
type input "[DATE]"
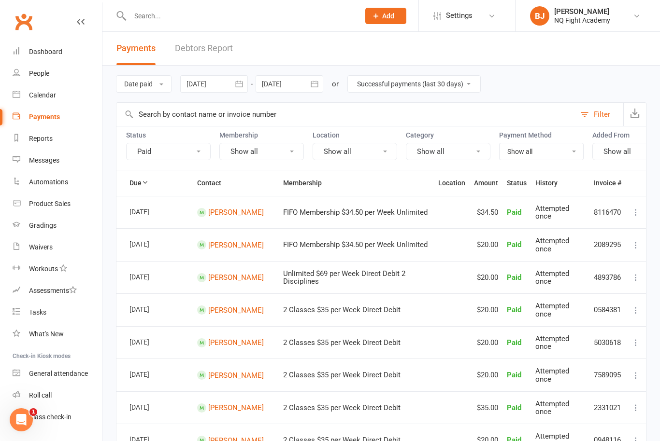
click at [474, 90] on select "All failures All skipped payments All pending payments Successful payments (las…" at bounding box center [414, 84] width 132 height 16
select select "6"
type input "[DATE]"
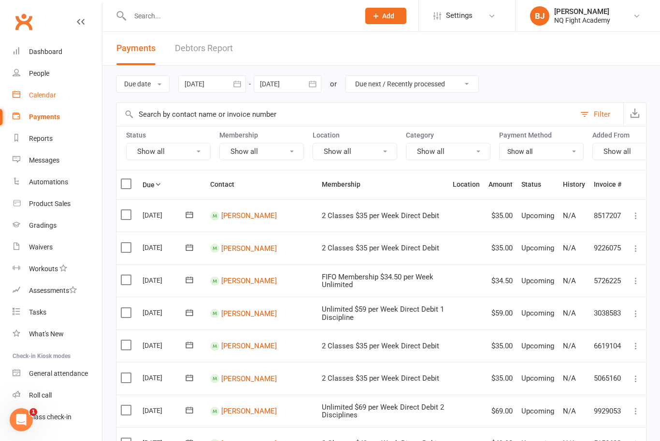
click at [44, 92] on div "Calendar" at bounding box center [42, 95] width 27 height 8
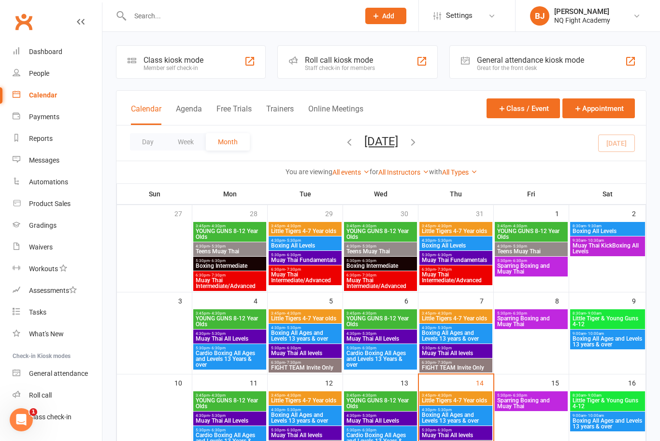
click at [156, 16] on input "text" at bounding box center [240, 16] width 226 height 14
type input "H"
type input "Z"
click at [37, 52] on div "Dashboard" at bounding box center [45, 52] width 33 height 8
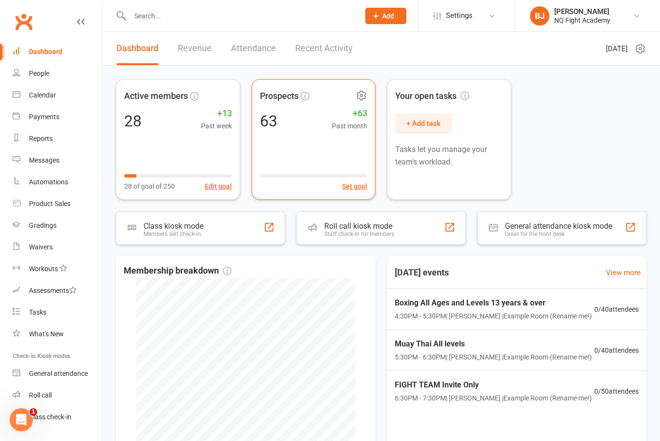
click at [327, 146] on div "Prospects 63 +63 Past month Set goal" at bounding box center [314, 139] width 124 height 121
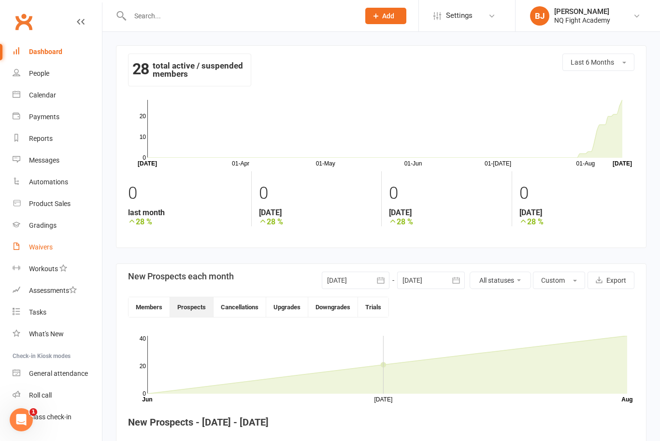
click at [44, 250] on div "Waivers" at bounding box center [41, 247] width 24 height 8
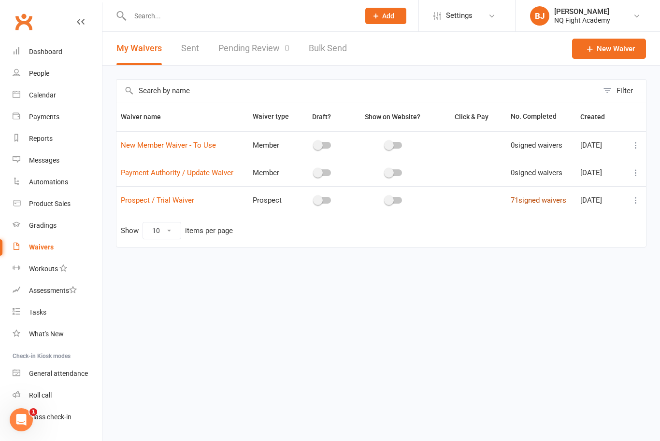
click at [540, 204] on link "71 signed waivers" at bounding box center [539, 200] width 56 height 9
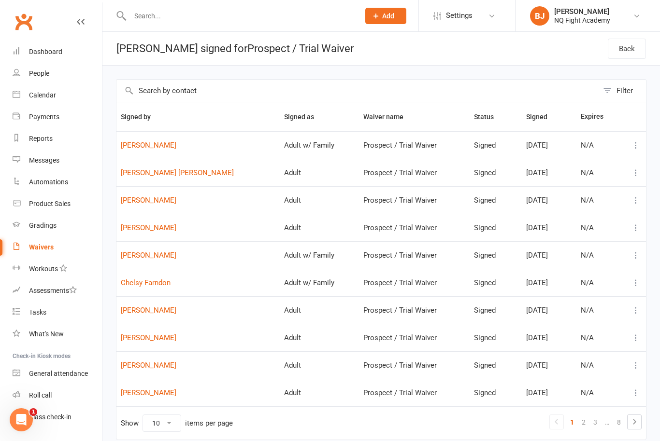
click at [154, 20] on input "text" at bounding box center [240, 16] width 226 height 14
click at [144, 148] on link "[PERSON_NAME]" at bounding box center [198, 146] width 155 height 8
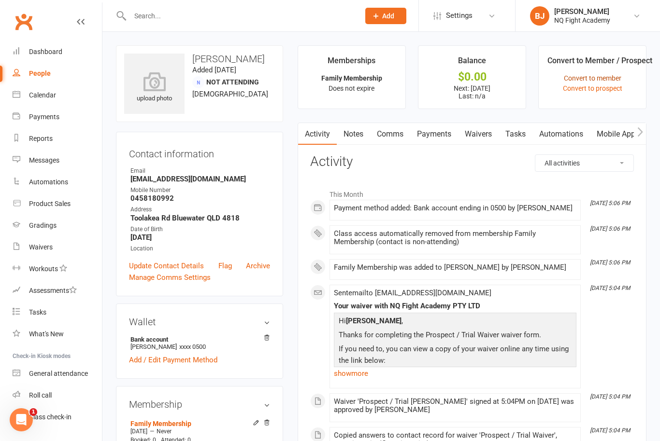
click at [592, 77] on link "Convert to member" at bounding box center [592, 78] width 57 height 8
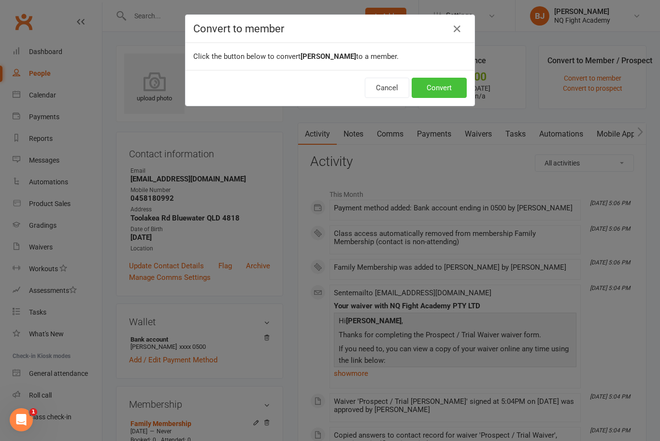
click at [463, 90] on button "Convert" at bounding box center [438, 88] width 55 height 20
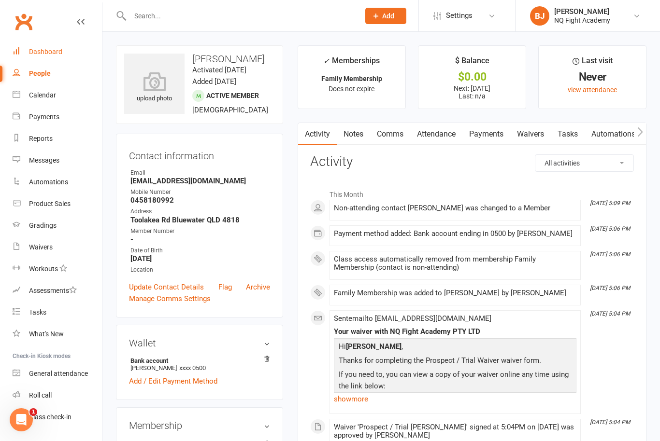
click at [48, 52] on div "Dashboard" at bounding box center [45, 52] width 33 height 8
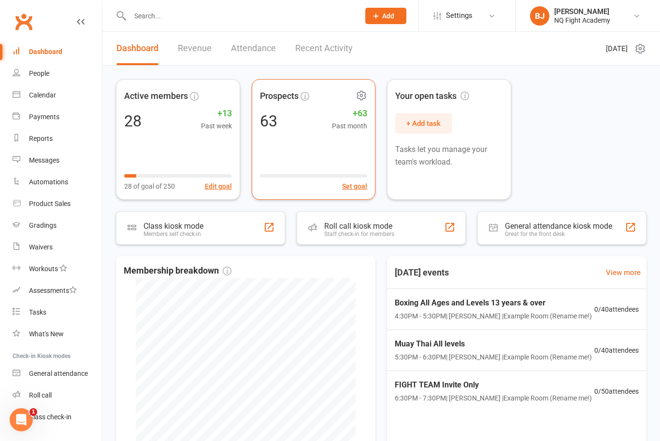
click at [301, 162] on div "Prospects 63 +63 Past month Set goal" at bounding box center [314, 139] width 124 height 121
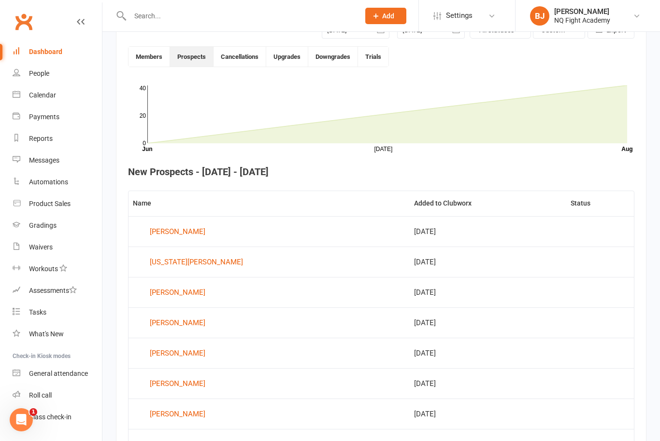
click at [158, 19] on input "text" at bounding box center [240, 16] width 226 height 14
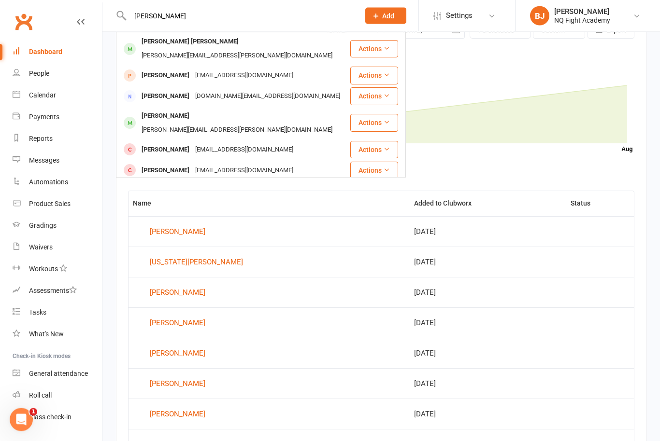
type input "[PERSON_NAME]"
click at [494, 82] on icon "[DATE] Month Jun Aug 0 20 40" at bounding box center [381, 117] width 506 height 72
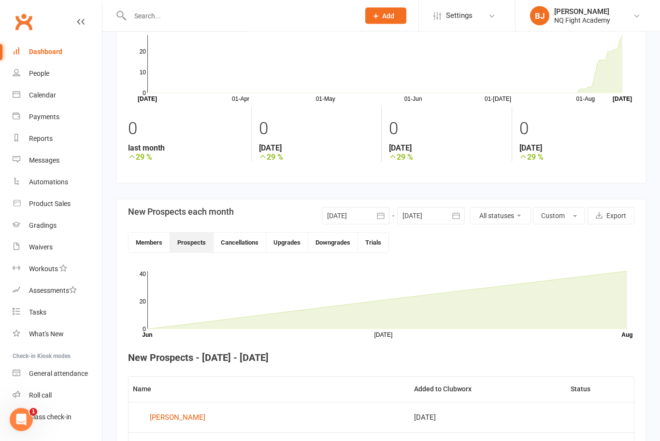
scroll to position [0, 0]
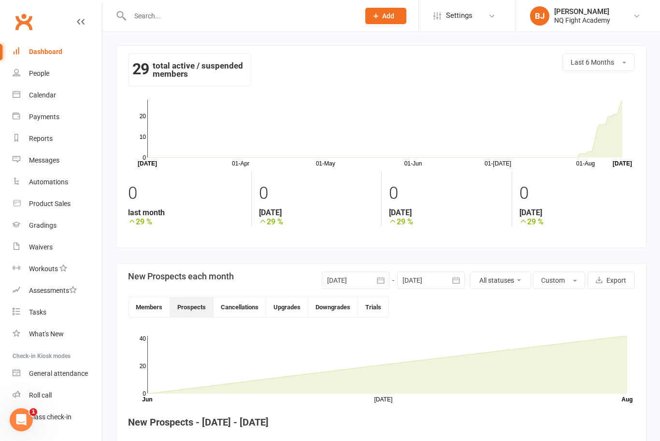
click at [44, 49] on div "Dashboard" at bounding box center [45, 52] width 33 height 8
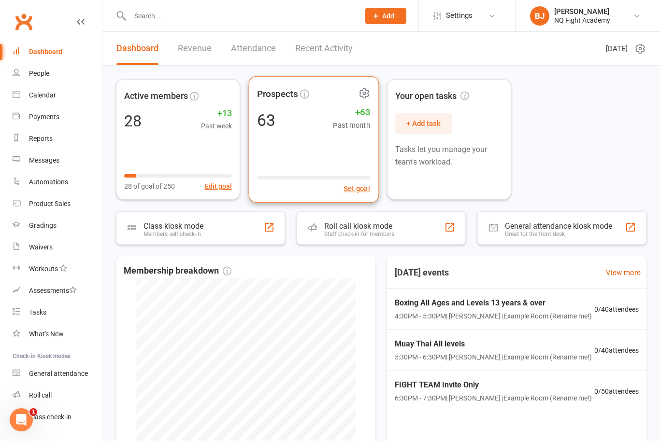
click at [301, 130] on div "63 +63 Past month" at bounding box center [313, 120] width 113 height 22
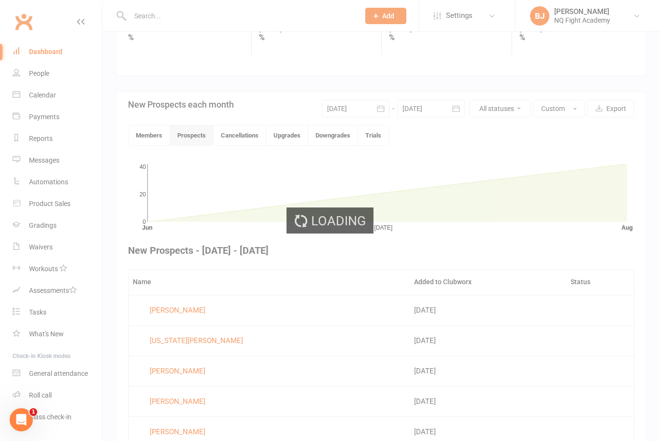
scroll to position [251, 0]
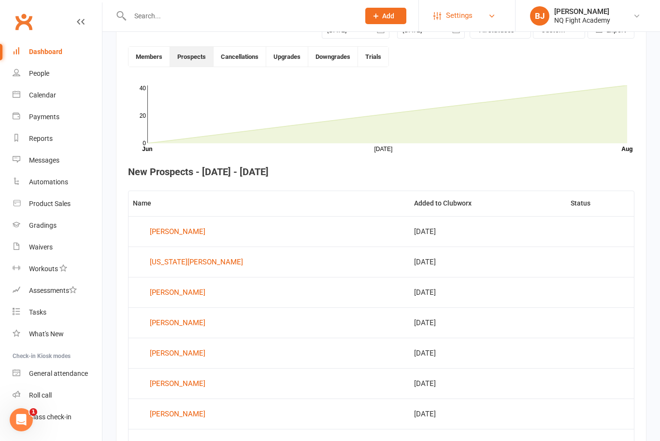
click at [487, 16] on link "Settings" at bounding box center [466, 16] width 67 height 22
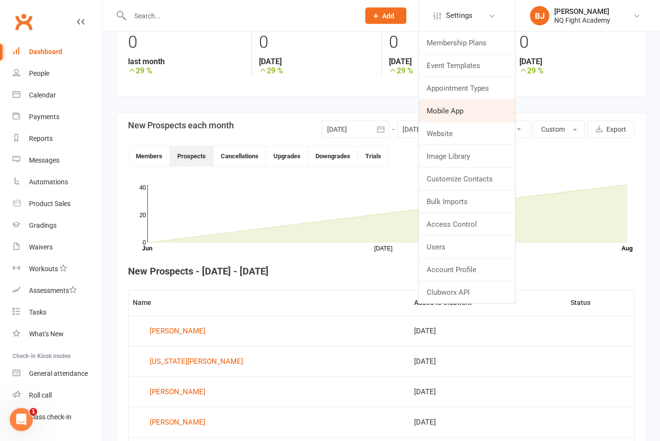
scroll to position [150, 0]
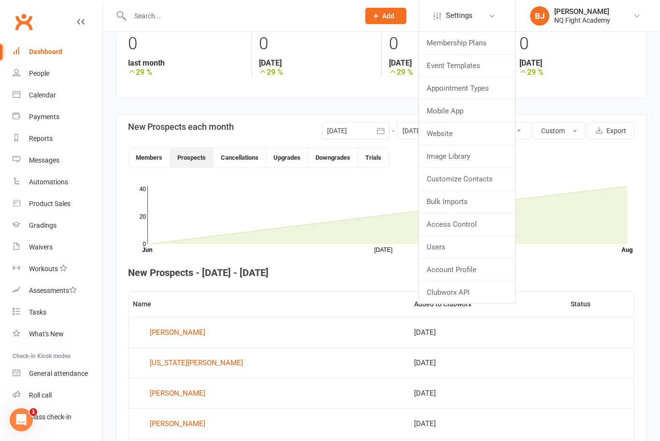
click at [166, 15] on input "text" at bounding box center [240, 16] width 226 height 14
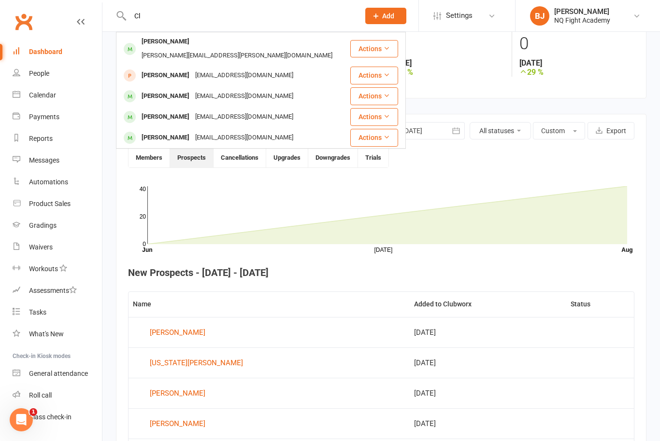
type input "C"
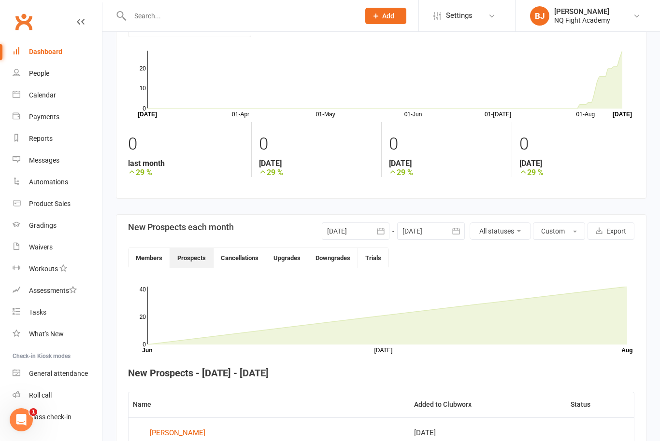
scroll to position [0, 0]
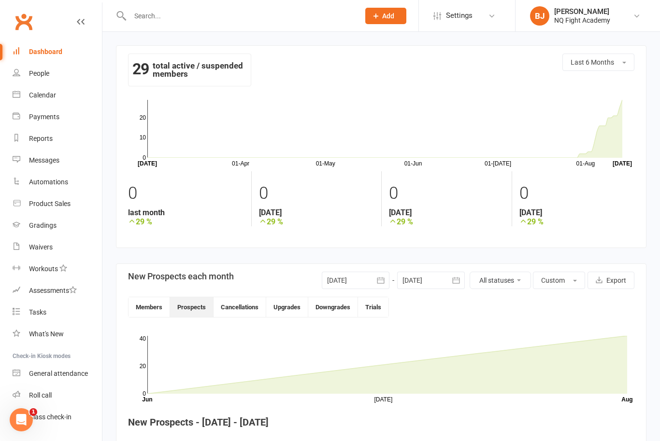
click at [58, 53] on div "Dashboard" at bounding box center [45, 52] width 33 height 8
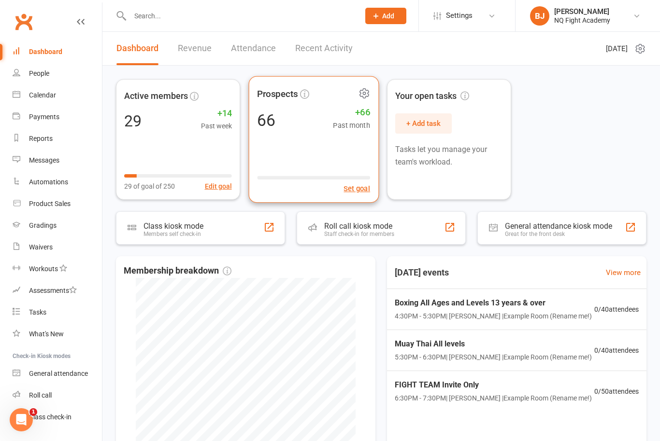
click at [307, 116] on div "66 +66 Past month" at bounding box center [313, 120] width 113 height 22
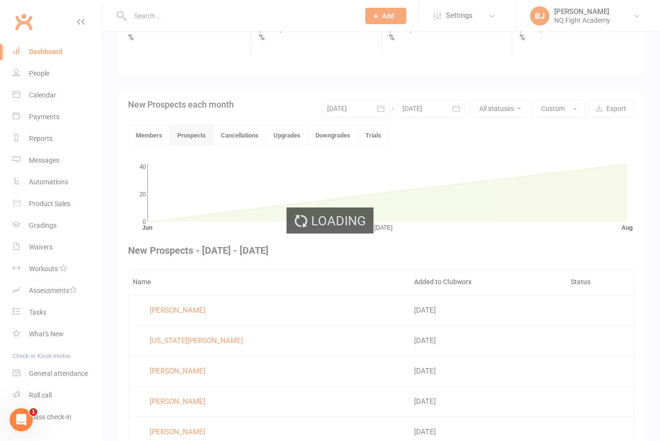
scroll to position [251, 0]
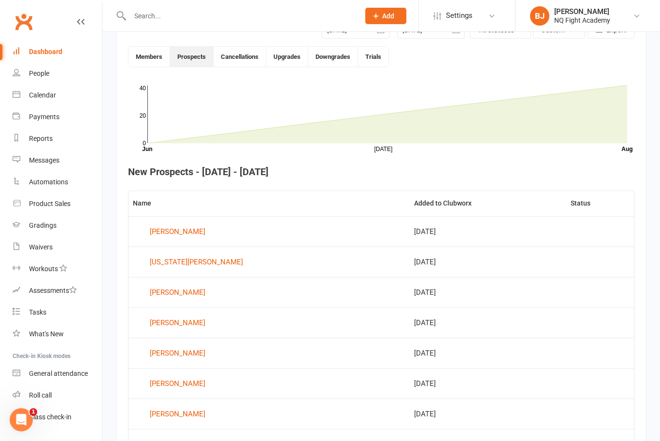
click at [205, 230] on div "[PERSON_NAME]" at bounding box center [178, 232] width 56 height 14
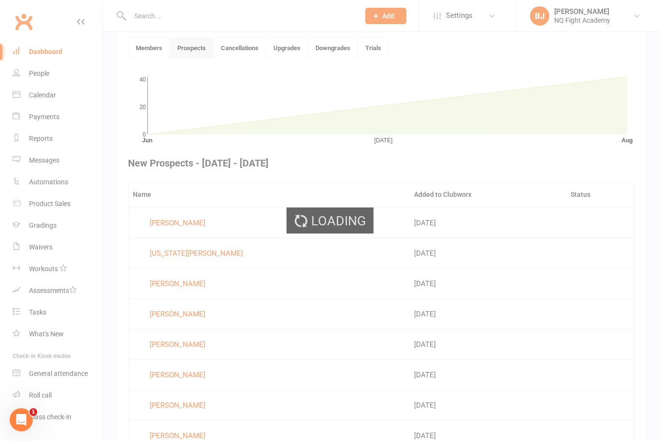
scroll to position [251, 0]
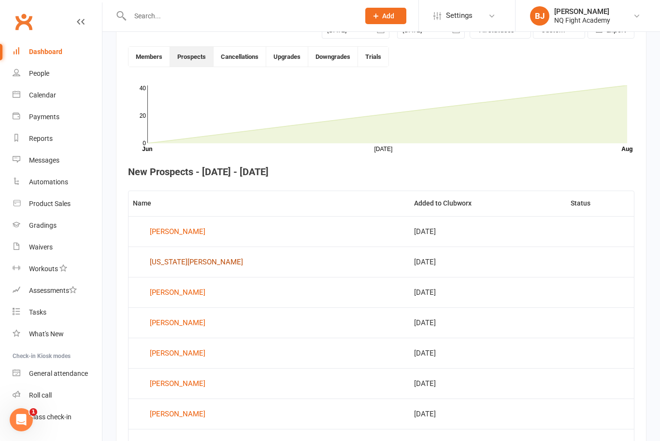
click at [191, 263] on div "[US_STATE][PERSON_NAME]" at bounding box center [196, 262] width 93 height 14
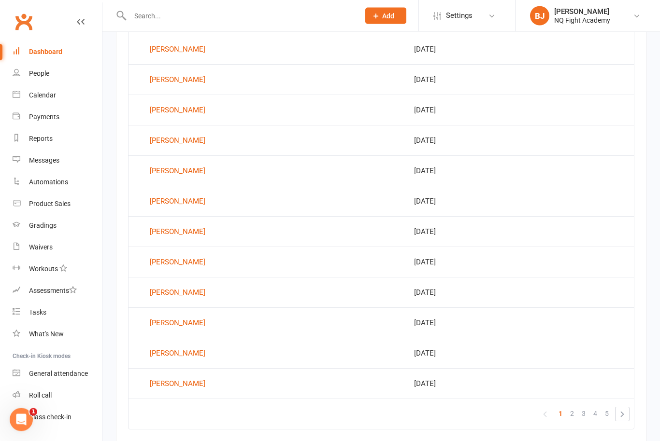
scroll to position [525, 0]
click at [184, 108] on div "[PERSON_NAME]" at bounding box center [178, 109] width 56 height 14
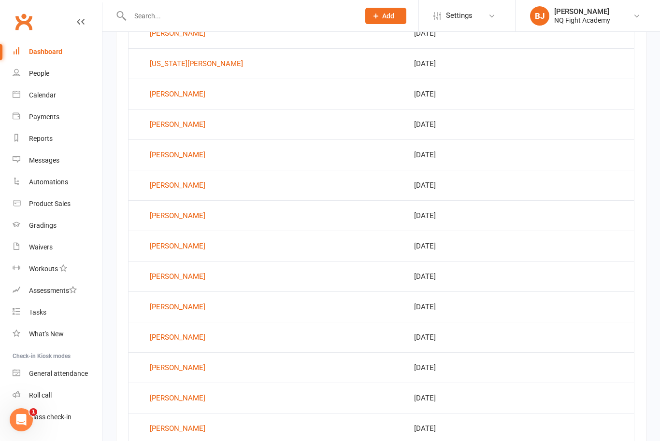
scroll to position [540, 0]
click at [196, 366] on div "[PERSON_NAME]" at bounding box center [178, 368] width 56 height 14
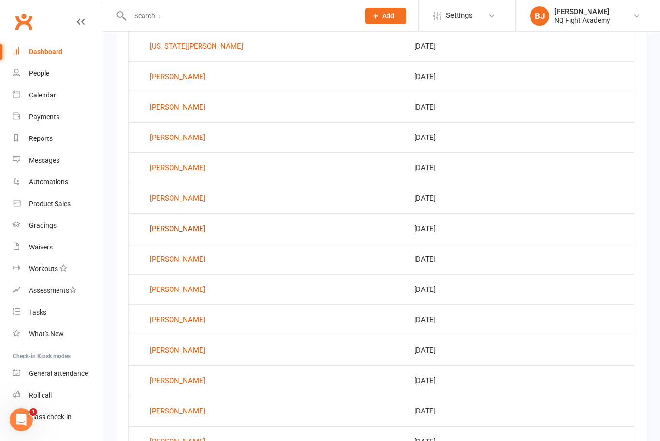
scroll to position [540, 0]
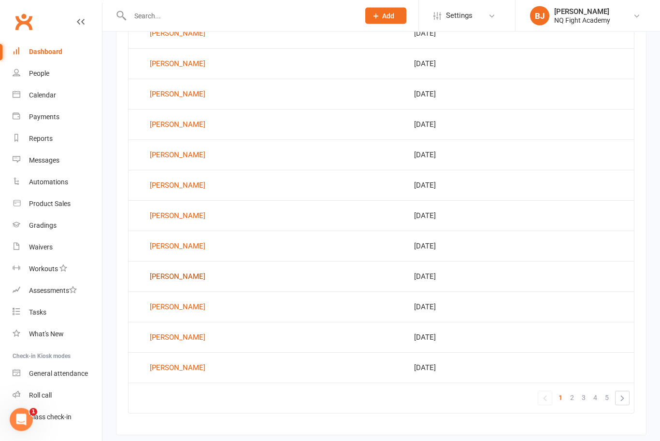
click at [198, 278] on div "[PERSON_NAME]" at bounding box center [178, 277] width 56 height 14
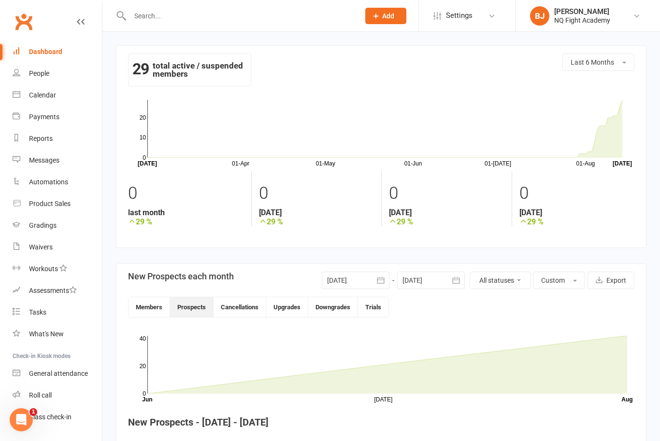
click at [167, 15] on input "text" at bounding box center [240, 16] width 226 height 14
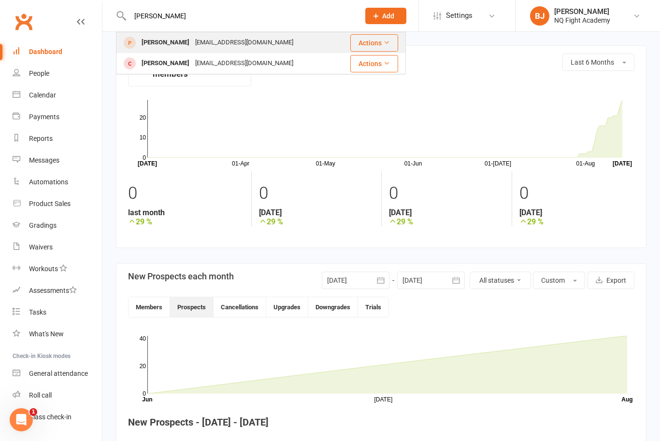
type input "[PERSON_NAME]"
click at [172, 41] on div "[PERSON_NAME]" at bounding box center [166, 43] width 54 height 14
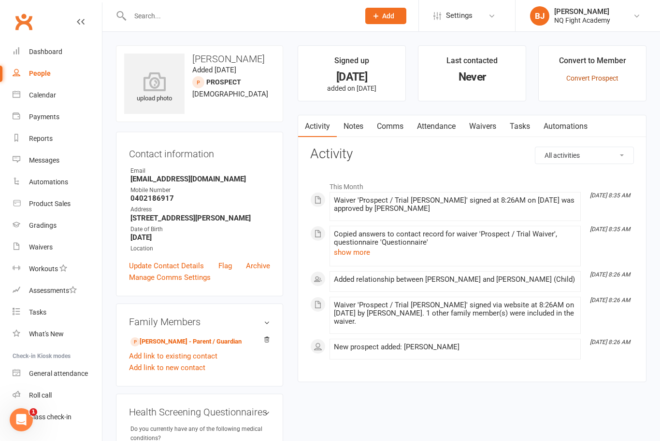
click at [598, 81] on link "Convert Prospect" at bounding box center [592, 78] width 52 height 8
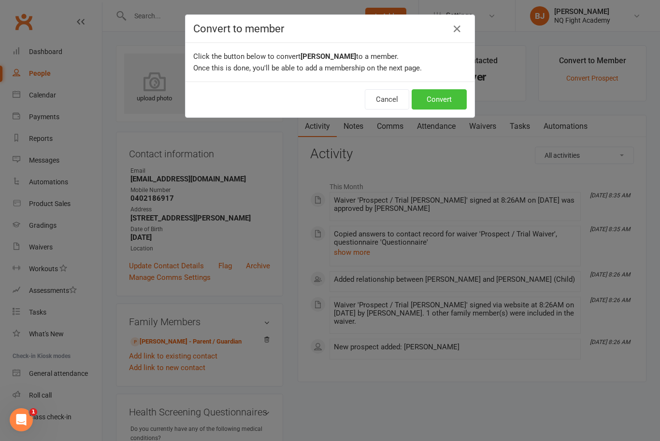
click at [439, 109] on button "Convert" at bounding box center [438, 99] width 55 height 20
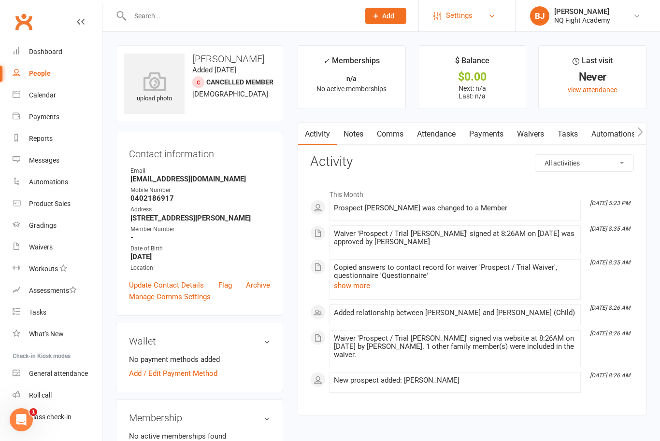
click at [443, 17] on link "Settings" at bounding box center [466, 16] width 67 height 22
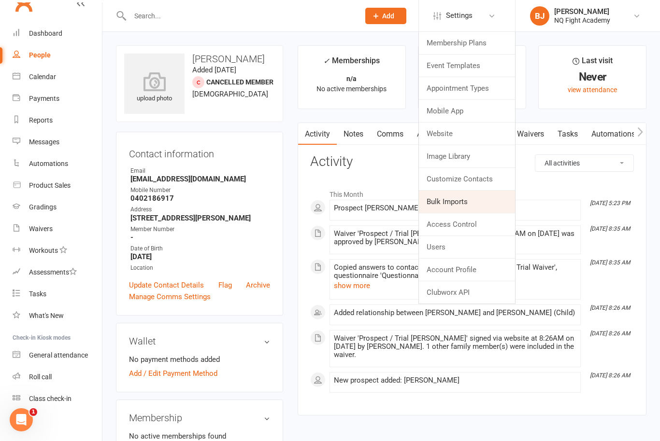
scroll to position [5, 0]
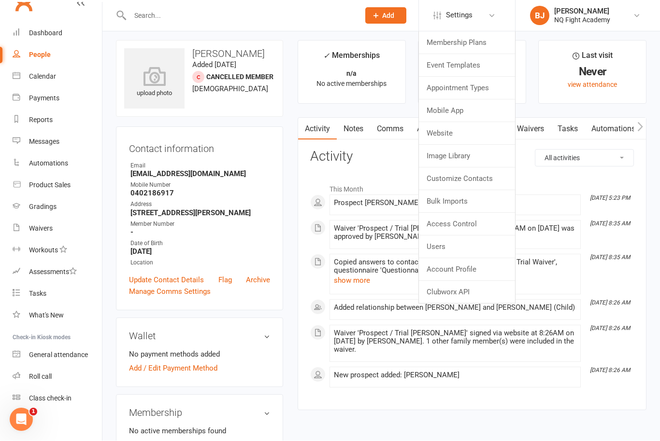
click at [444, 251] on link "Users" at bounding box center [467, 247] width 96 height 22
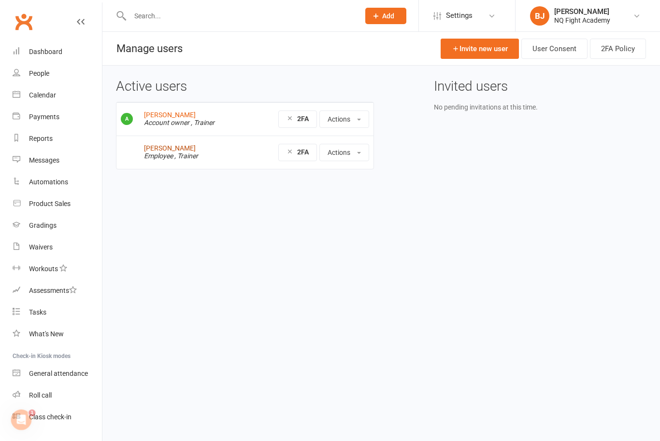
click at [149, 147] on link "Gus Rees" at bounding box center [170, 148] width 52 height 8
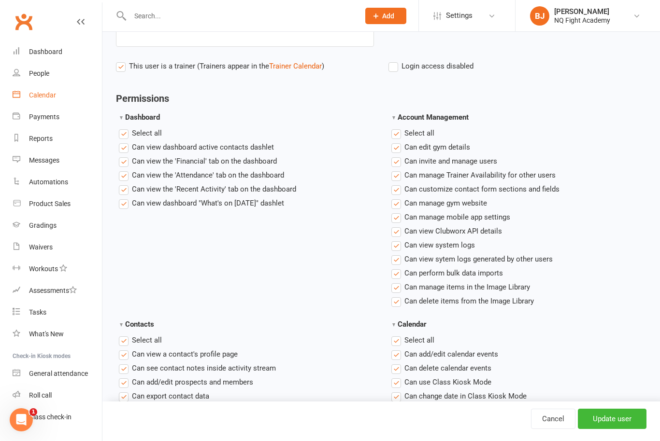
scroll to position [178, 0]
click at [39, 74] on div "People" at bounding box center [39, 74] width 20 height 8
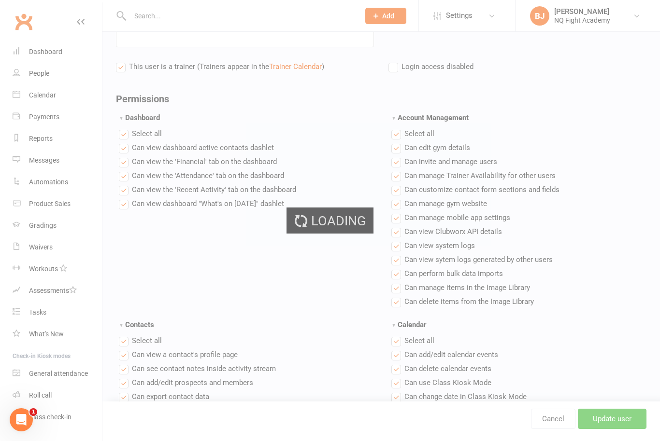
select select "100"
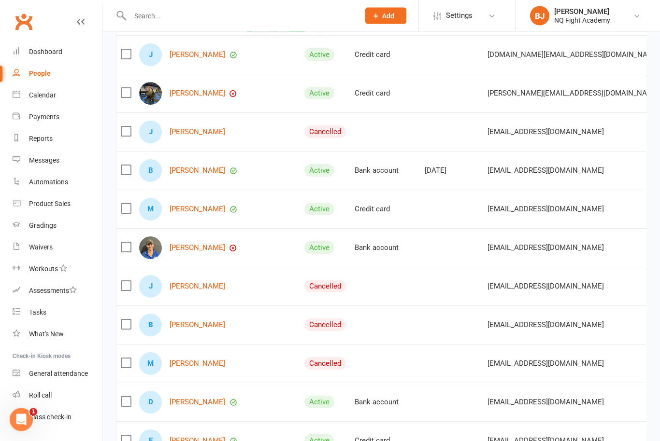
scroll to position [259, 0]
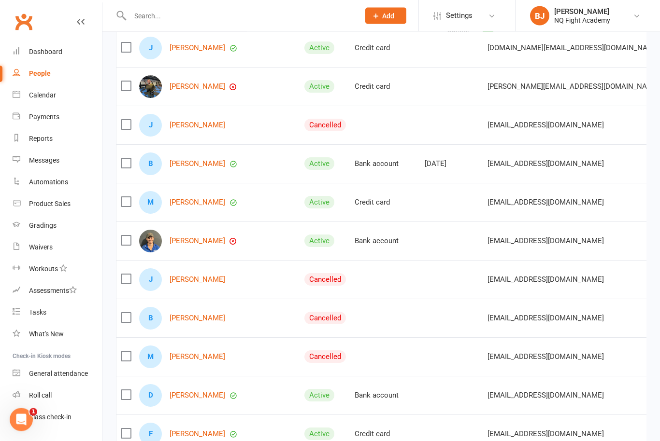
click at [127, 279] on label at bounding box center [126, 280] width 10 height 10
click at [127, 275] on input "checkbox" at bounding box center [126, 275] width 10 height 0
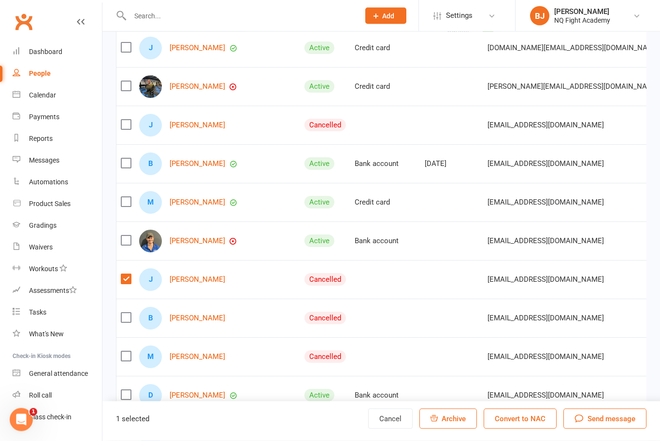
scroll to position [260, 0]
click at [127, 280] on label at bounding box center [126, 279] width 10 height 10
click at [127, 274] on input "checkbox" at bounding box center [126, 274] width 10 height 0
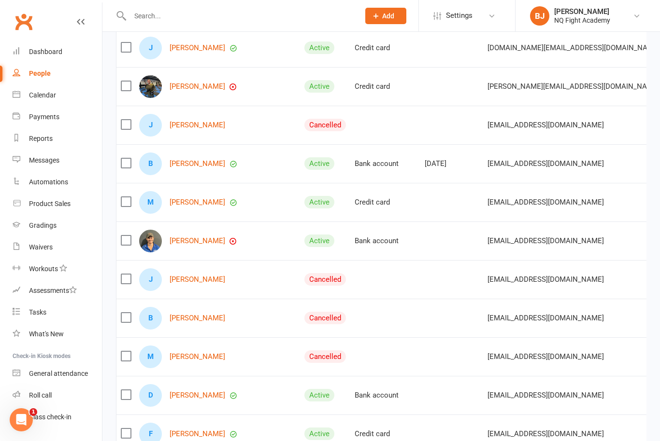
click at [203, 282] on link "[PERSON_NAME]" at bounding box center [198, 280] width 56 height 8
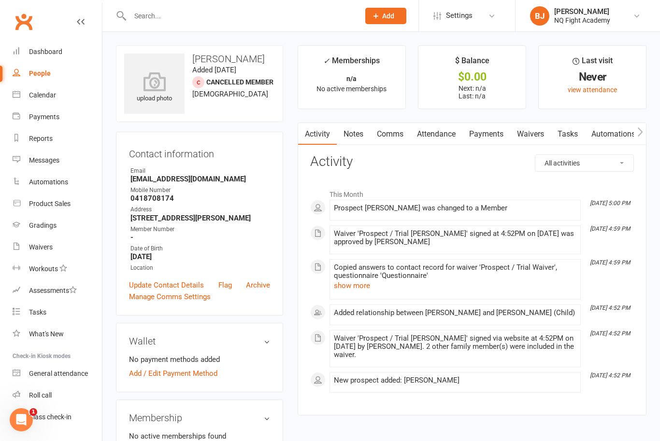
click at [35, 82] on link "People" at bounding box center [57, 74] width 89 height 22
select select "100"
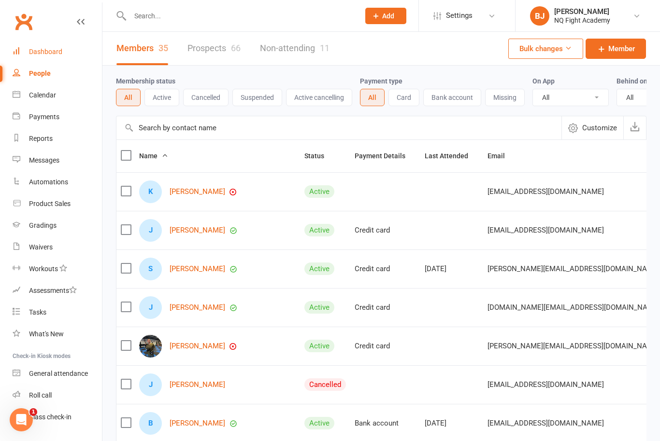
click at [56, 57] on link "Dashboard" at bounding box center [57, 52] width 89 height 22
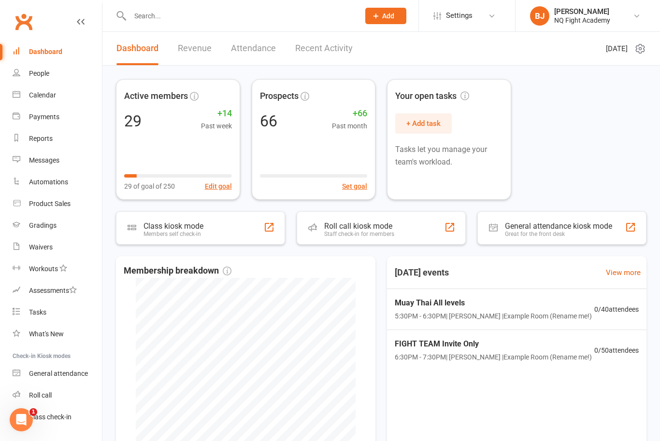
click at [153, 15] on input "text" at bounding box center [240, 16] width 226 height 14
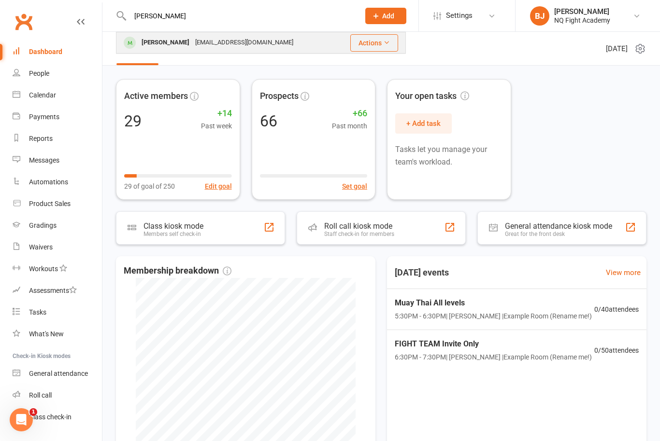
type input "[PERSON_NAME]"
click at [226, 43] on div "[EMAIL_ADDRESS][DOMAIN_NAME]" at bounding box center [244, 43] width 104 height 14
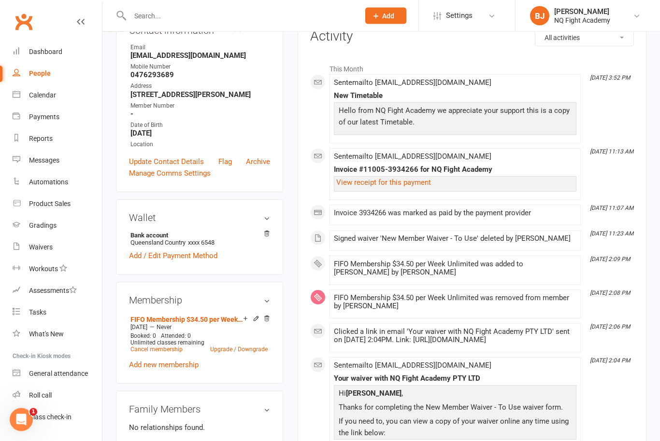
scroll to position [126, 0]
click at [152, 323] on link "FIFO Membership $34.50 per Week Unlimited" at bounding box center [186, 319] width 113 height 8
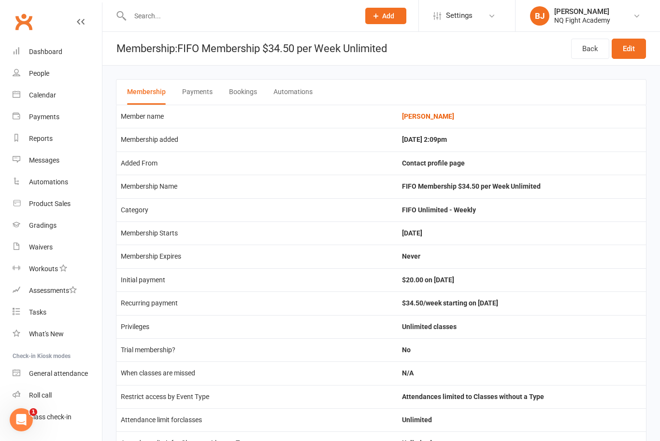
click at [189, 94] on button "Payments" at bounding box center [197, 92] width 30 height 25
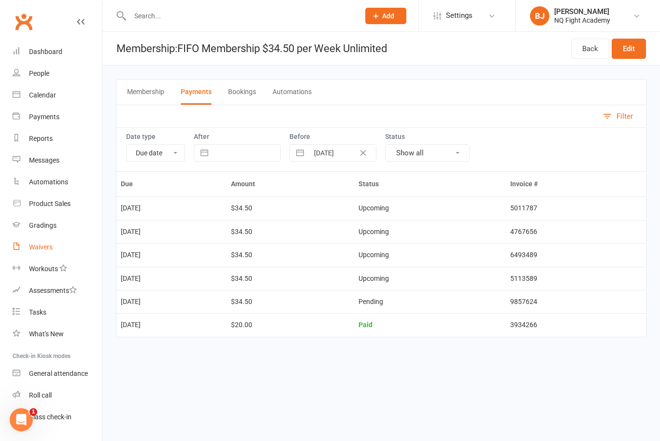
click at [49, 256] on link "Waivers" at bounding box center [57, 248] width 89 height 22
